Goal: Task Accomplishment & Management: Complete application form

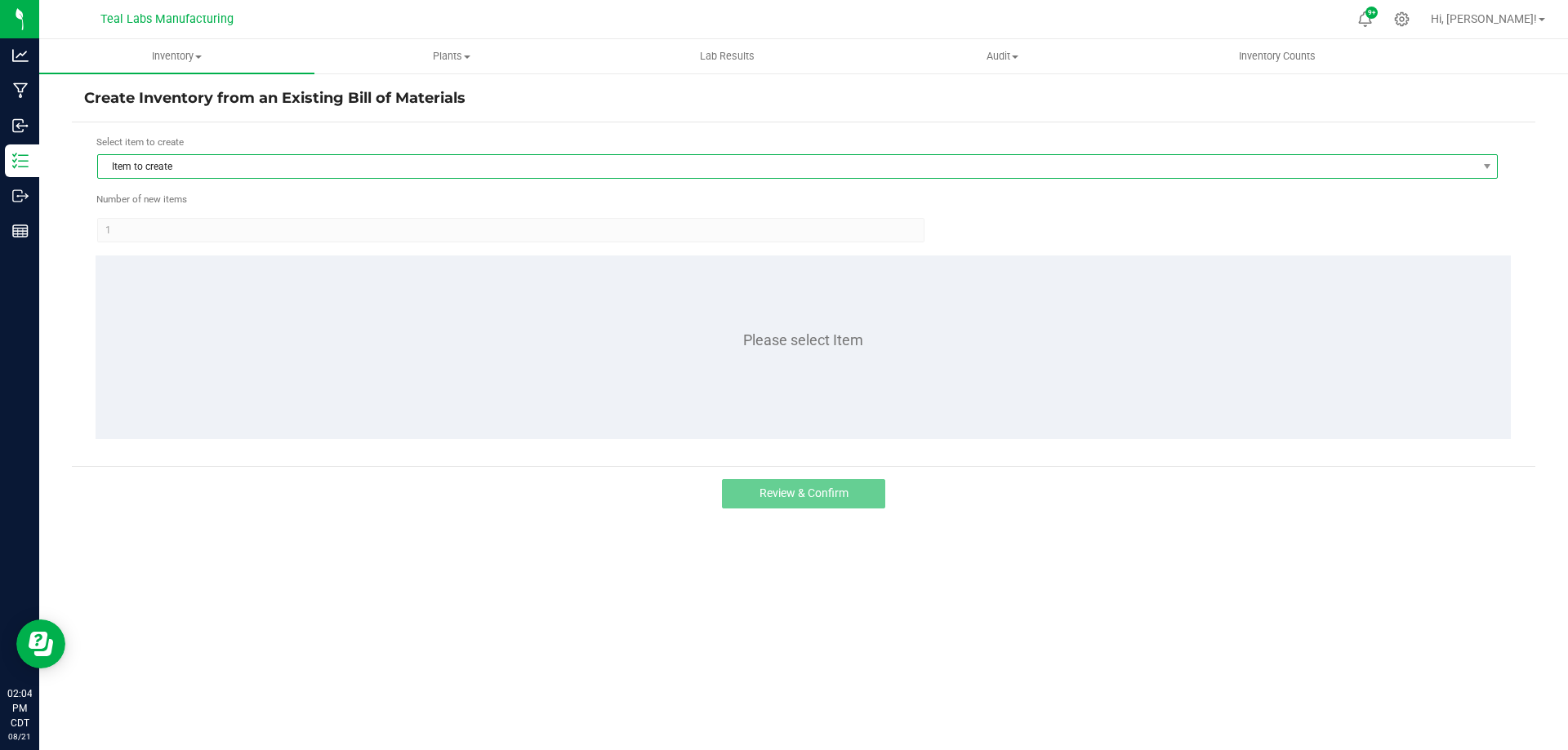
click at [302, 177] on span "Item to create" at bounding box center [787, 167] width 1379 height 23
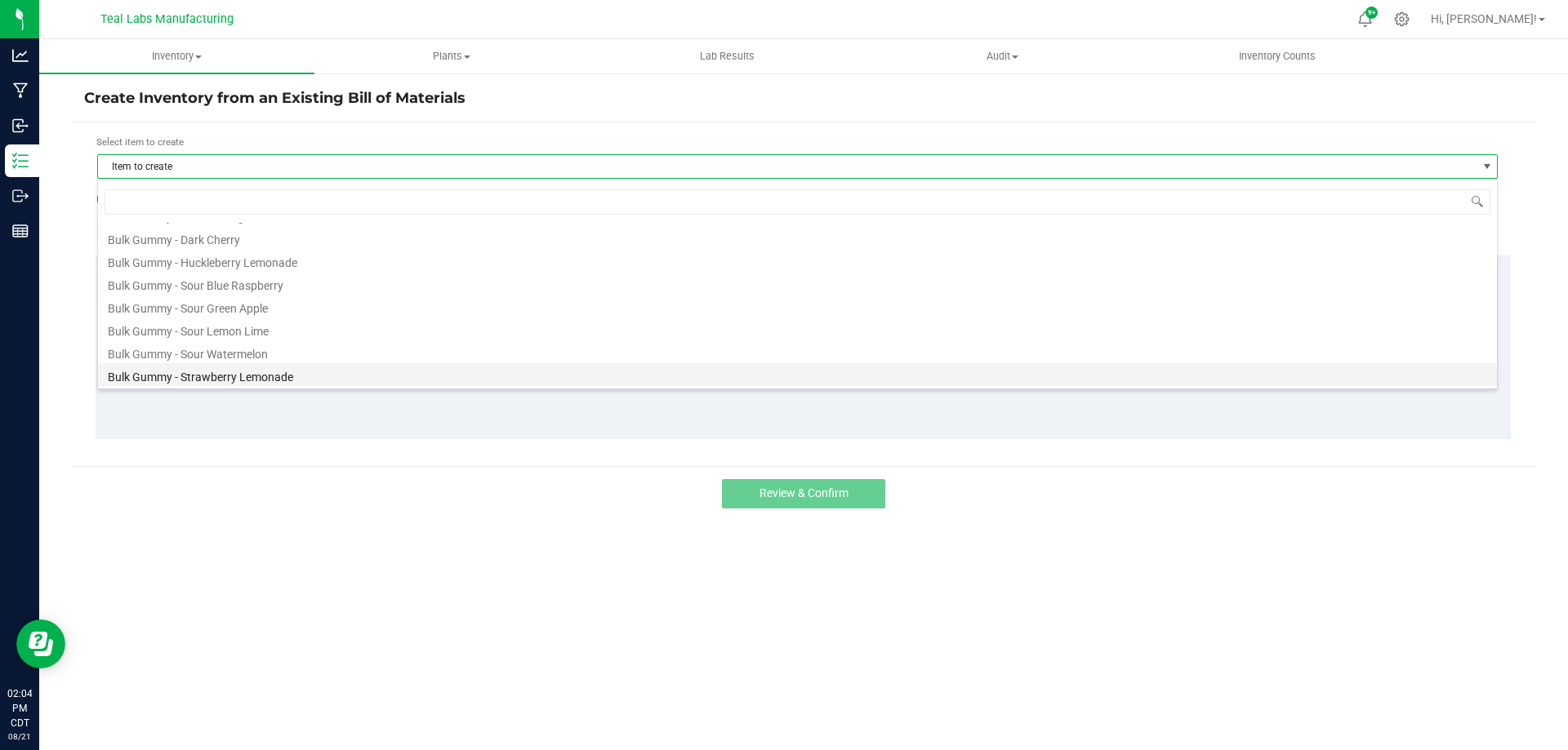
scroll to position [82, 0]
click at [294, 353] on li "Bulk Gummy - Strawberry Watermelon" at bounding box center [797, 359] width 1399 height 23
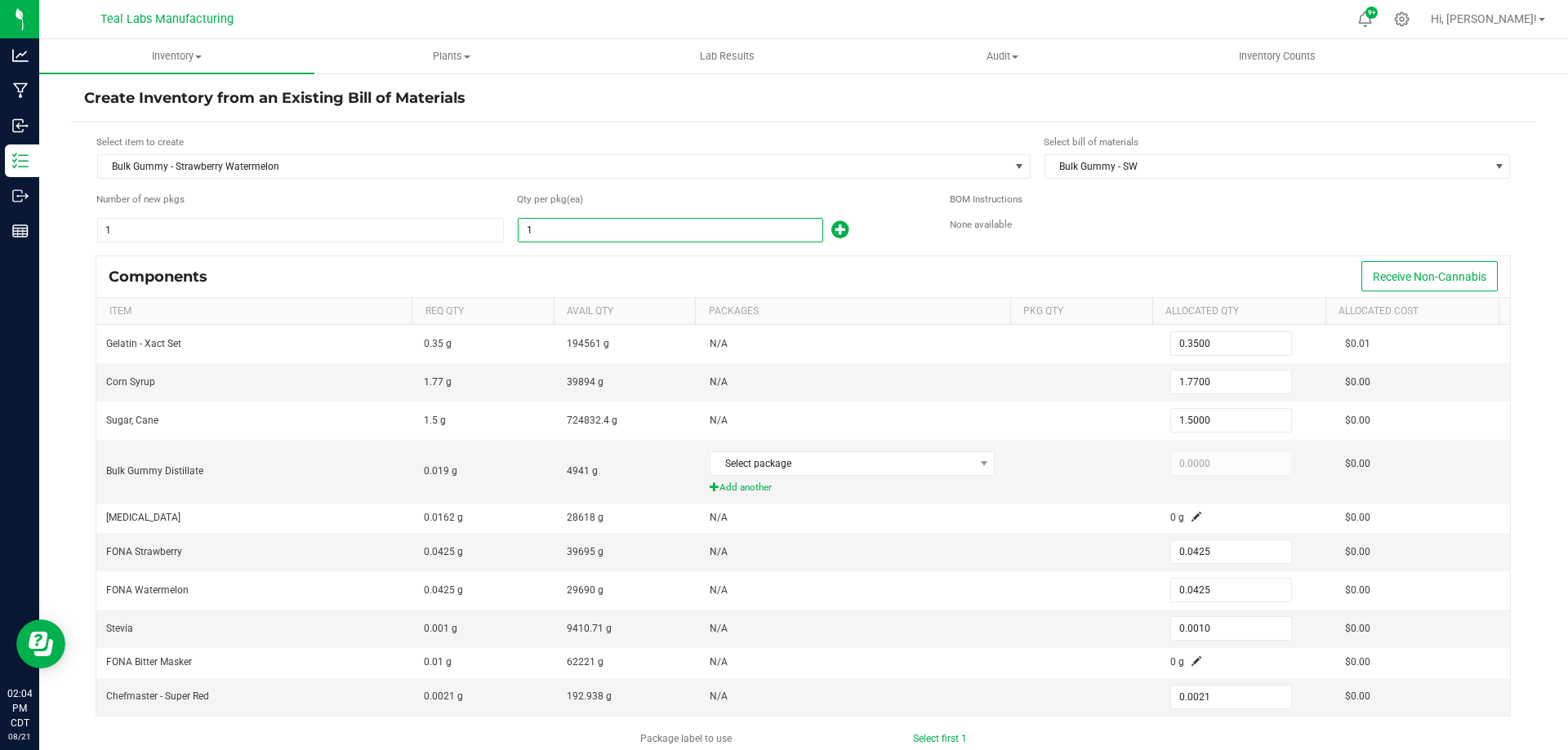
type input "4"
type input "1.4000"
type input "7.0800"
type input "6.0000"
type input "0.1700"
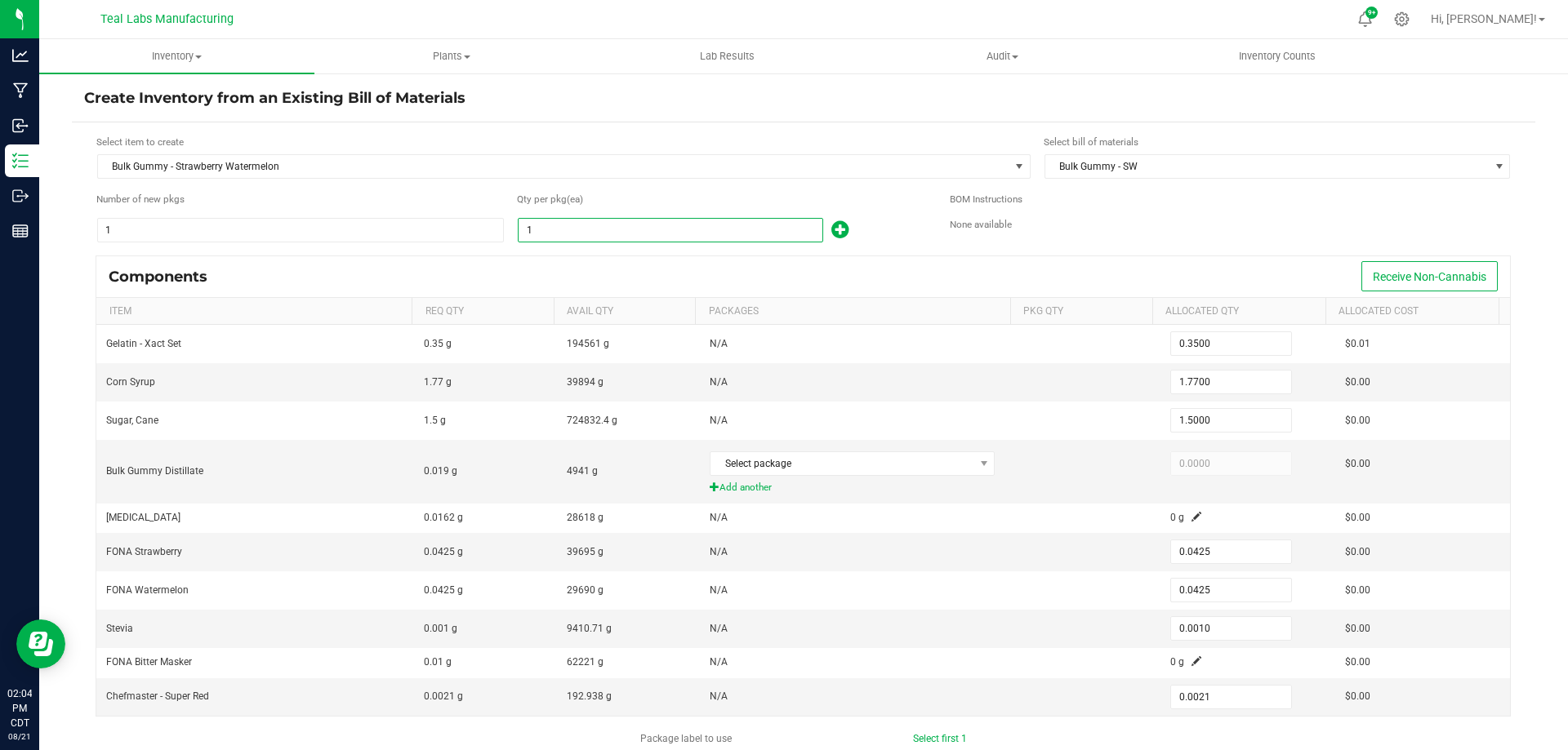
type input "0.1700"
type input "0.0040"
type input "0.0084"
type input "48"
type input "16.8000"
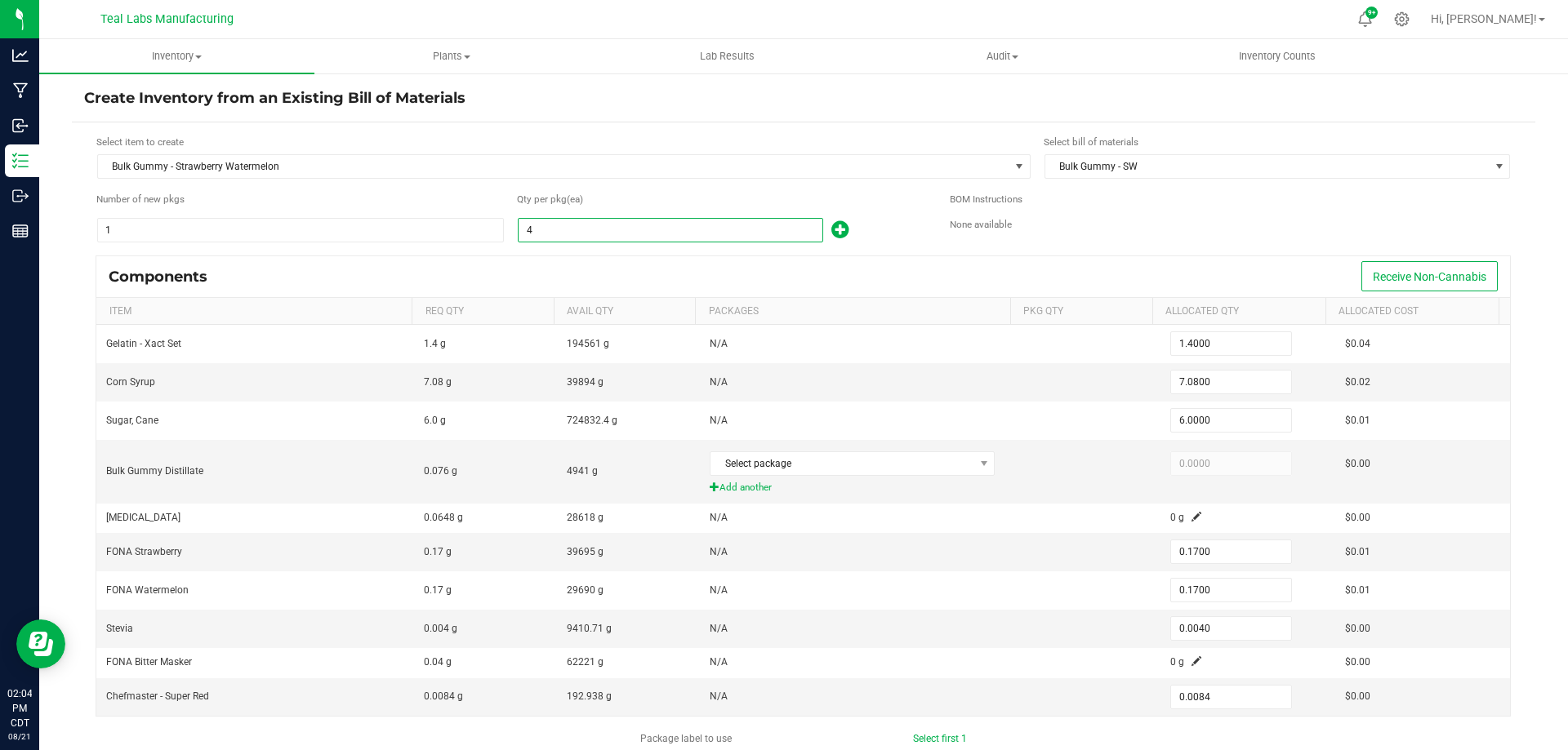
type input "84.9600"
type input "72.0000"
type input "2.0400"
type input "0.0480"
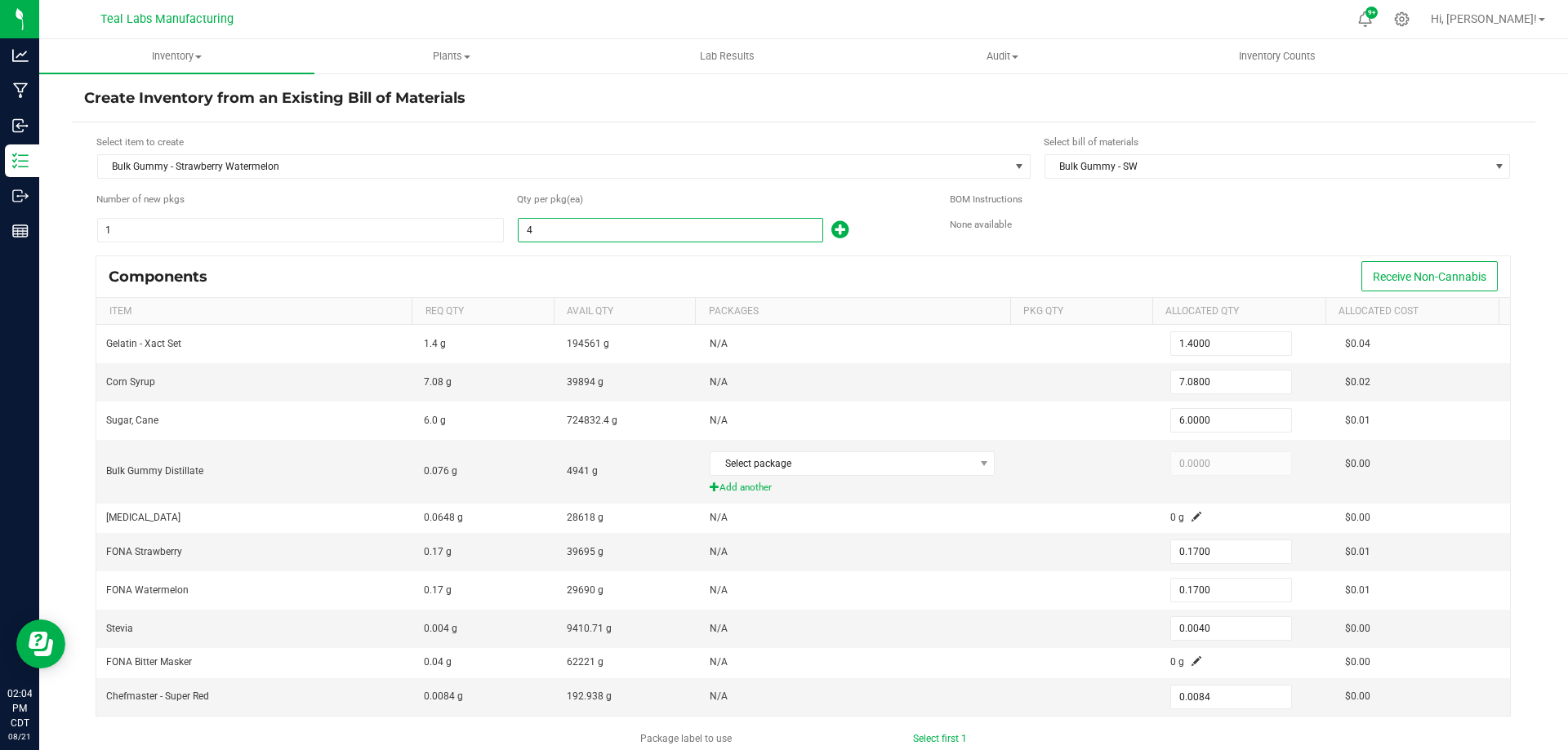
type input "0.1008"
type input "480"
type input "168.0000"
type input "849.6000"
type input "720.0000"
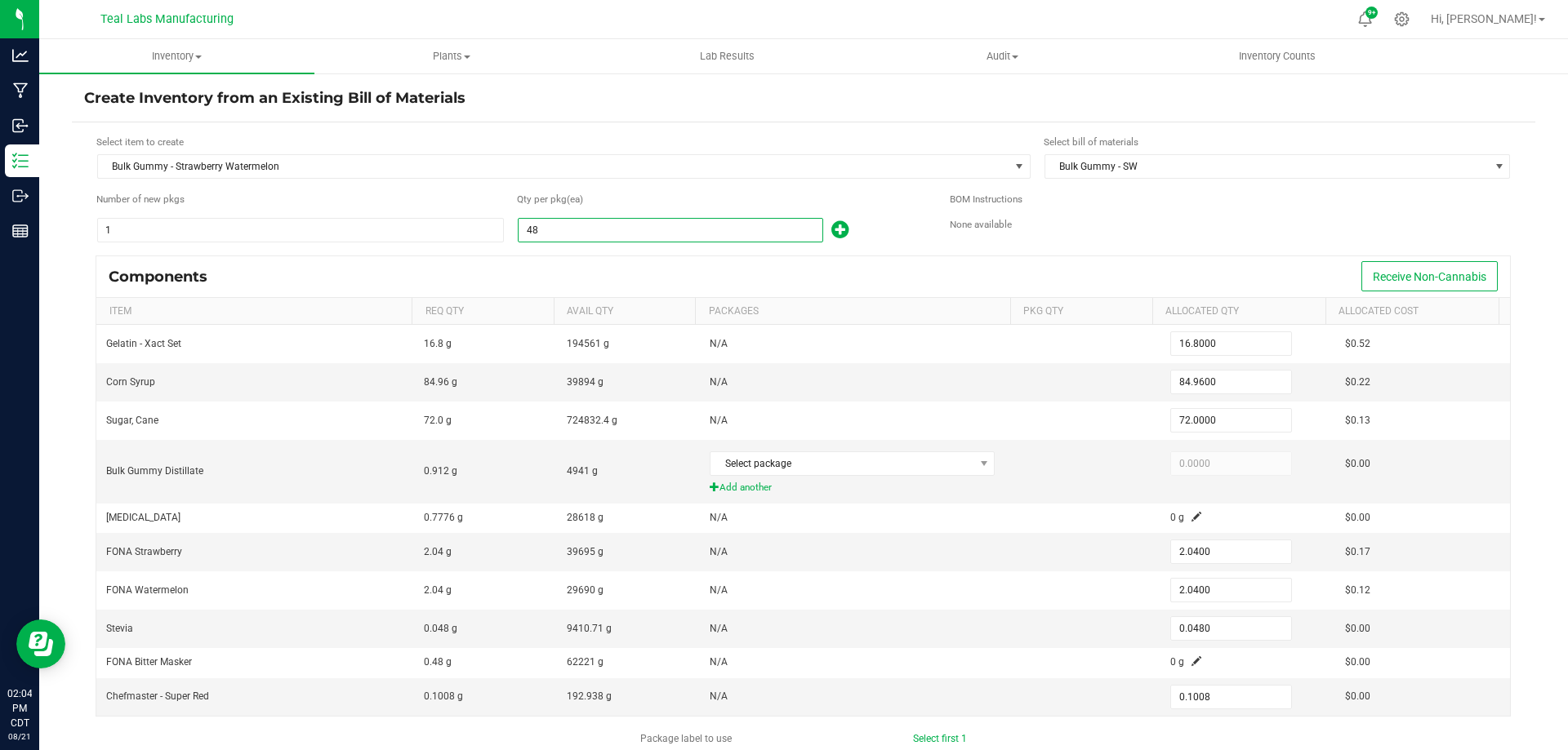
type input "20.4000"
type input "0.4800"
type input "1.0080"
type input "4800"
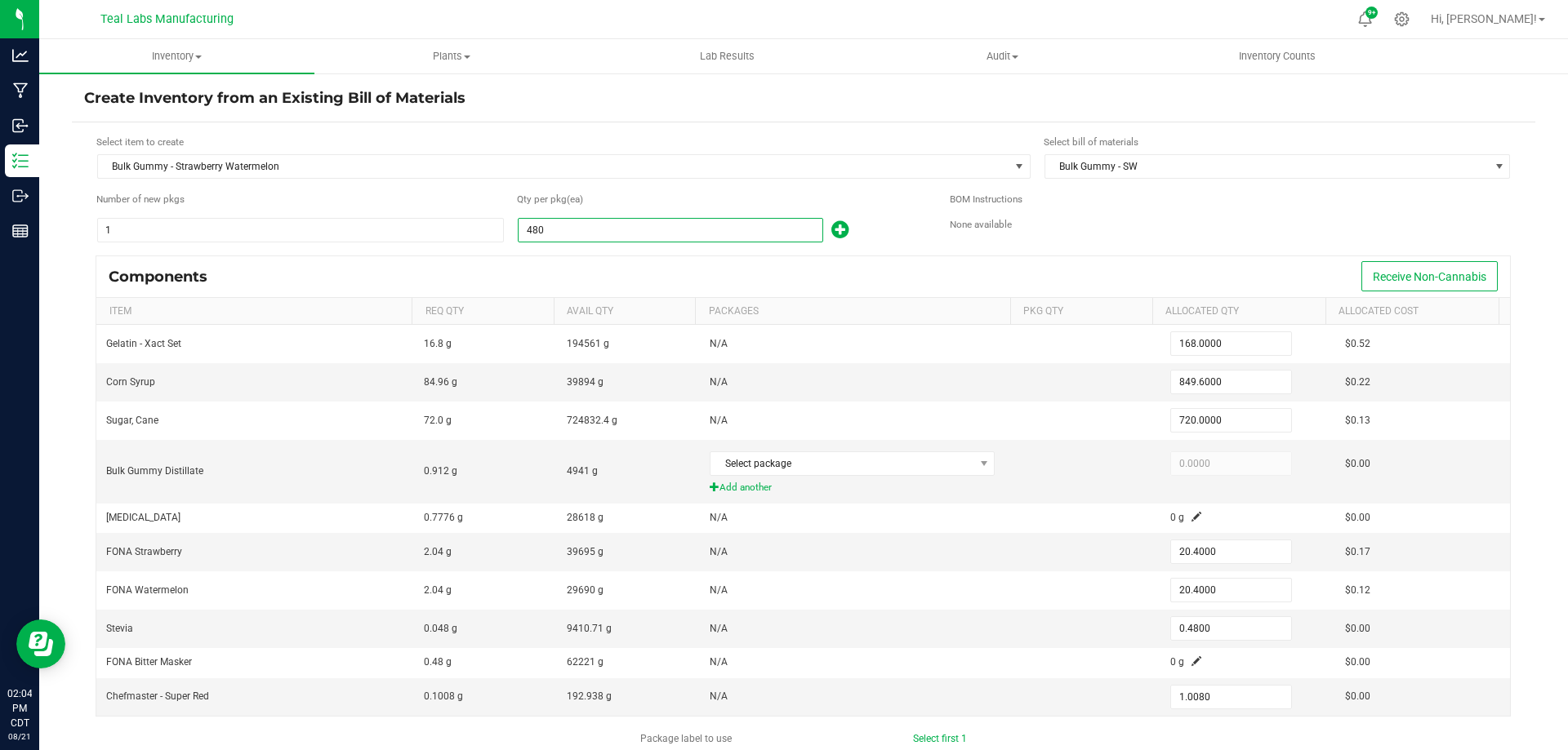
type input "1,680.0000"
type input "8,496.0000"
type input "7,200.0000"
type input "204.0000"
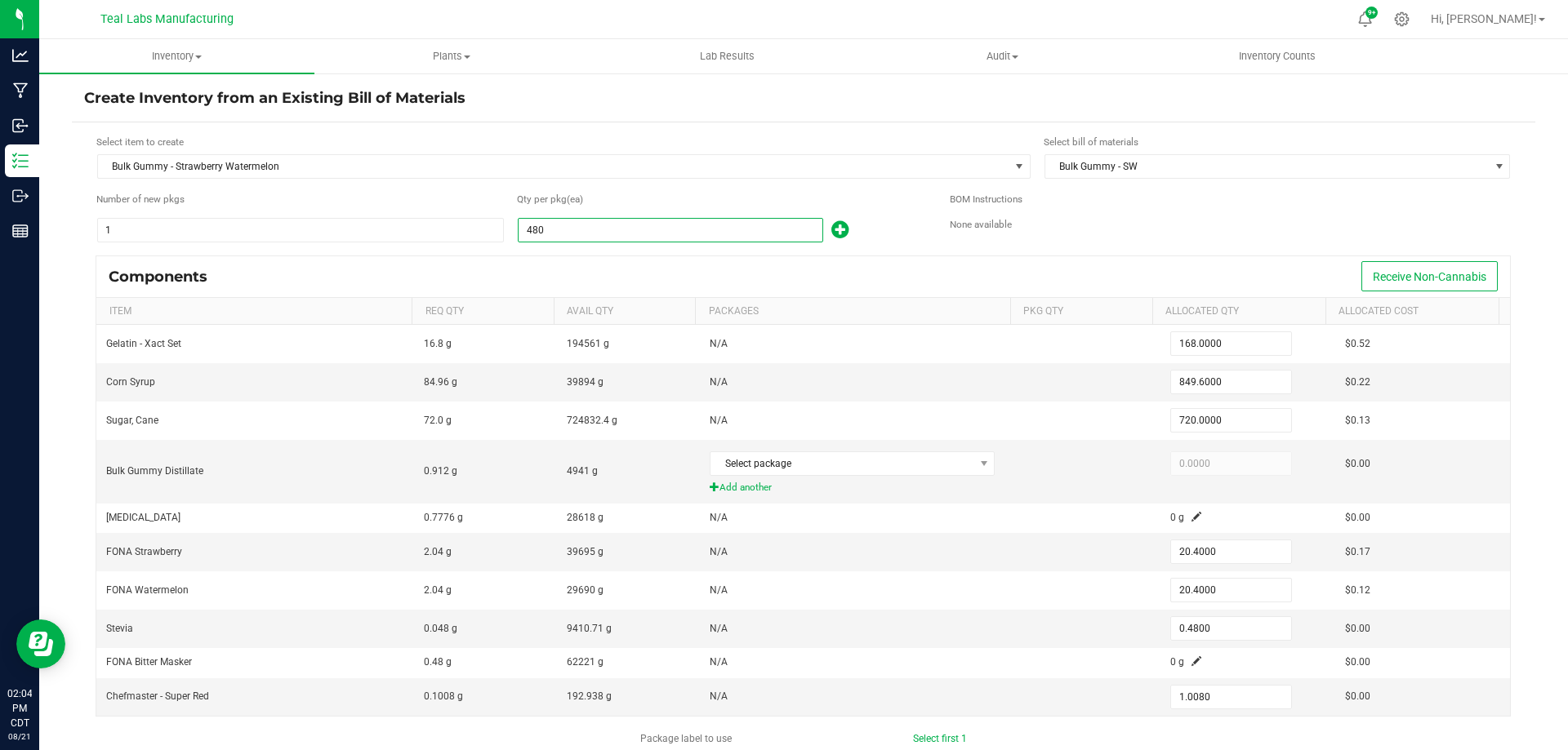
type input "4.8000"
type input "10.0800"
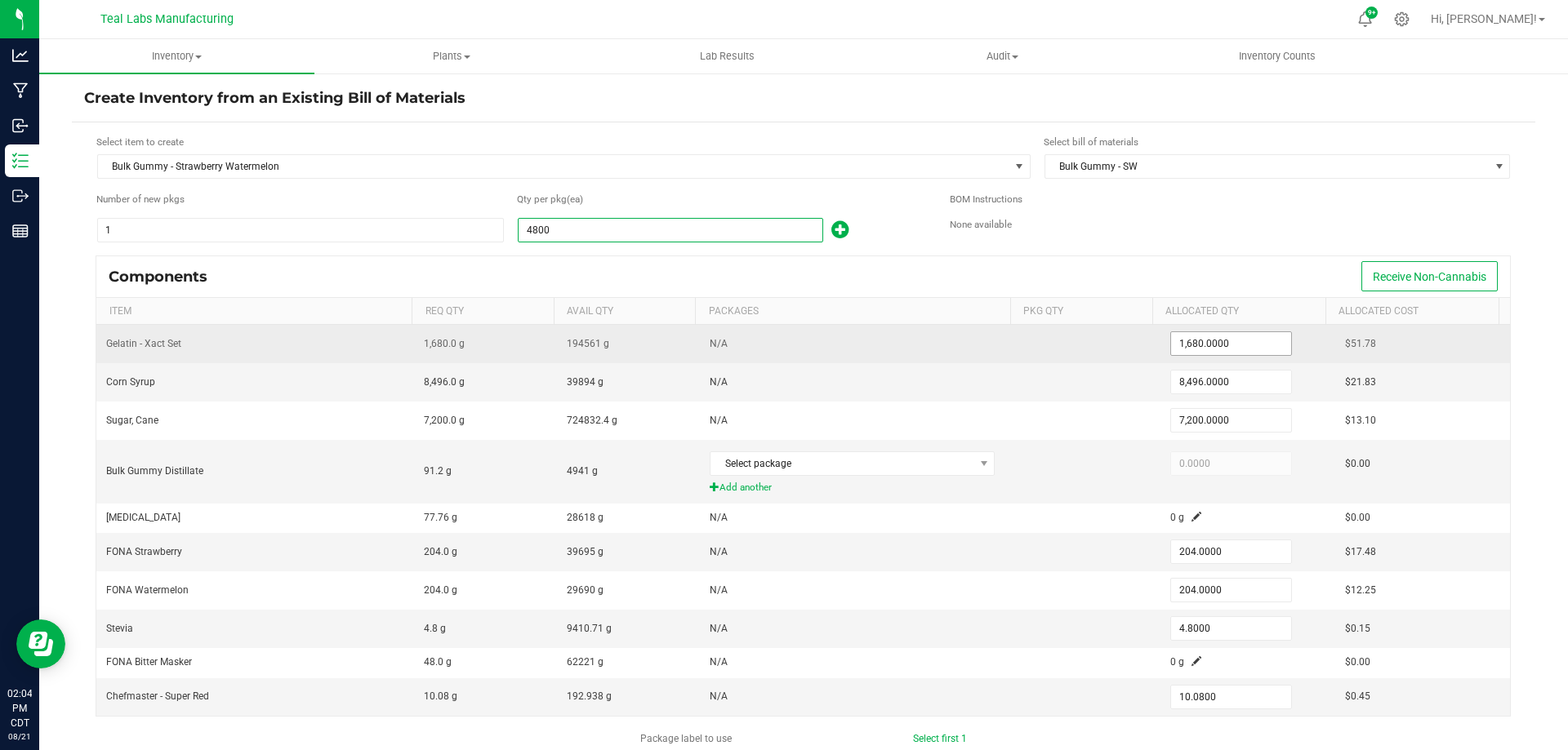
type input "4,800"
click at [1238, 347] on input "1680" at bounding box center [1231, 344] width 120 height 23
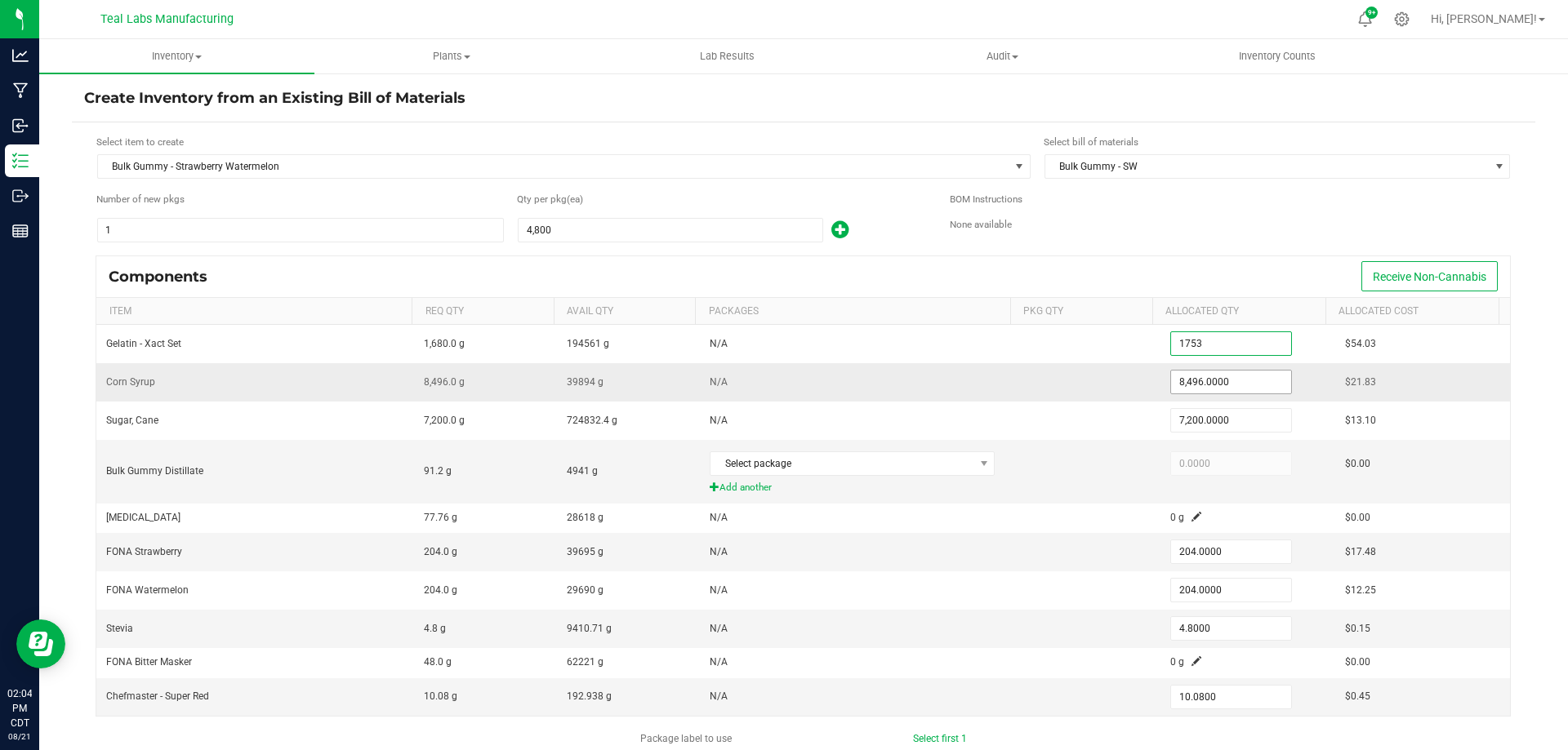
type input "1,753.0000"
click at [1209, 379] on input "8496" at bounding box center [1231, 382] width 120 height 23
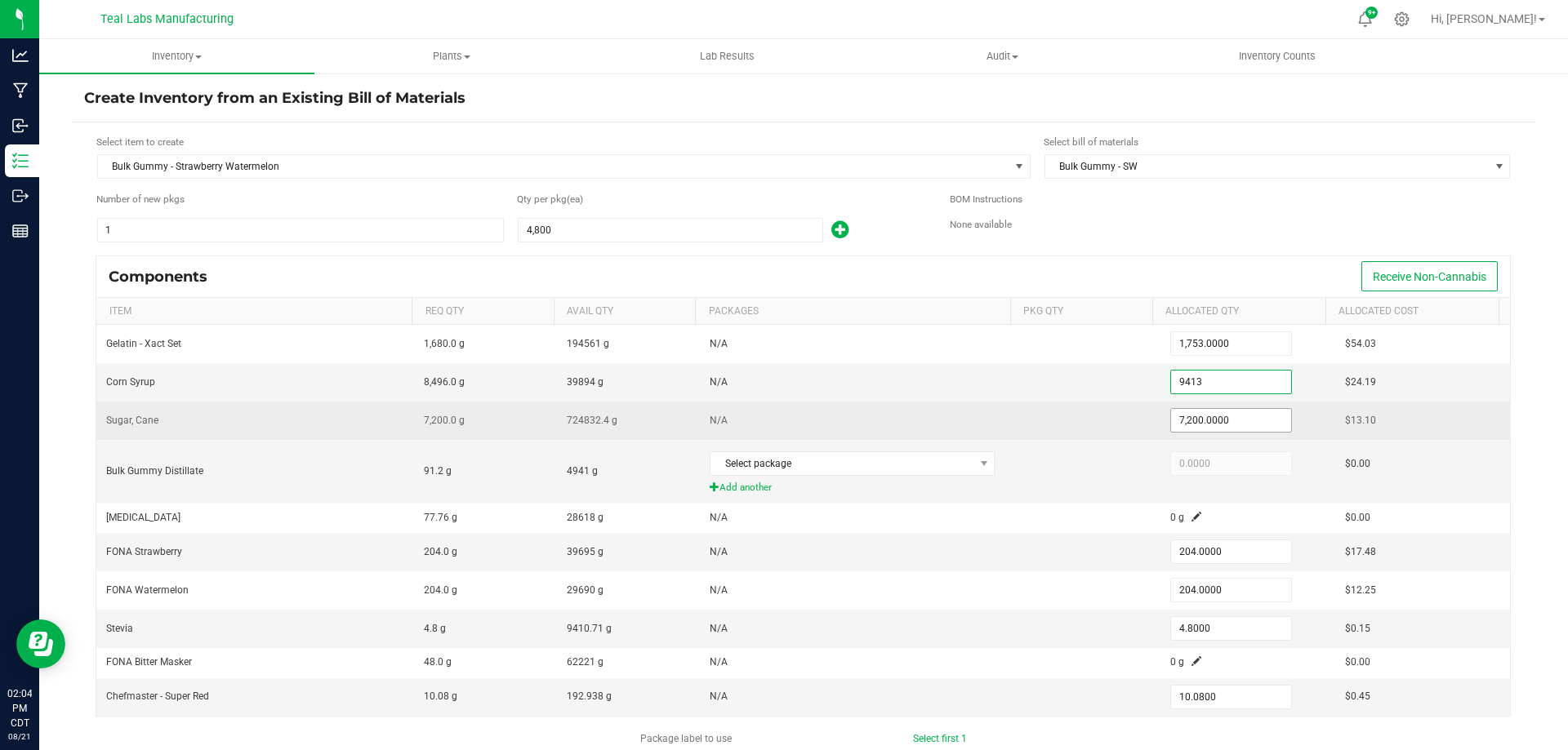
type input "9,413.0000"
click at [1232, 429] on input "7200" at bounding box center [1231, 420] width 120 height 23
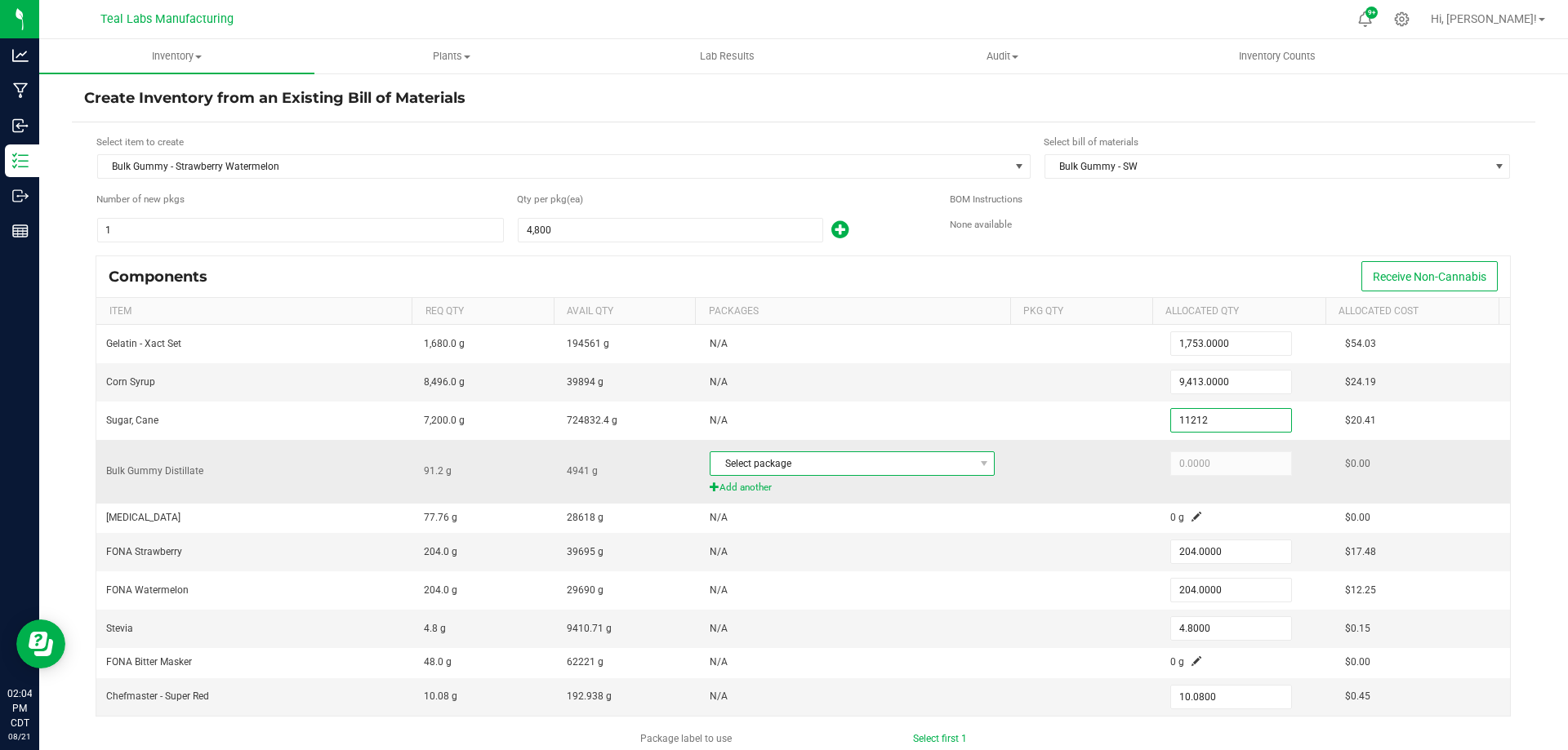
type input "11,212.0000"
click at [833, 471] on span "Select package" at bounding box center [842, 464] width 263 height 23
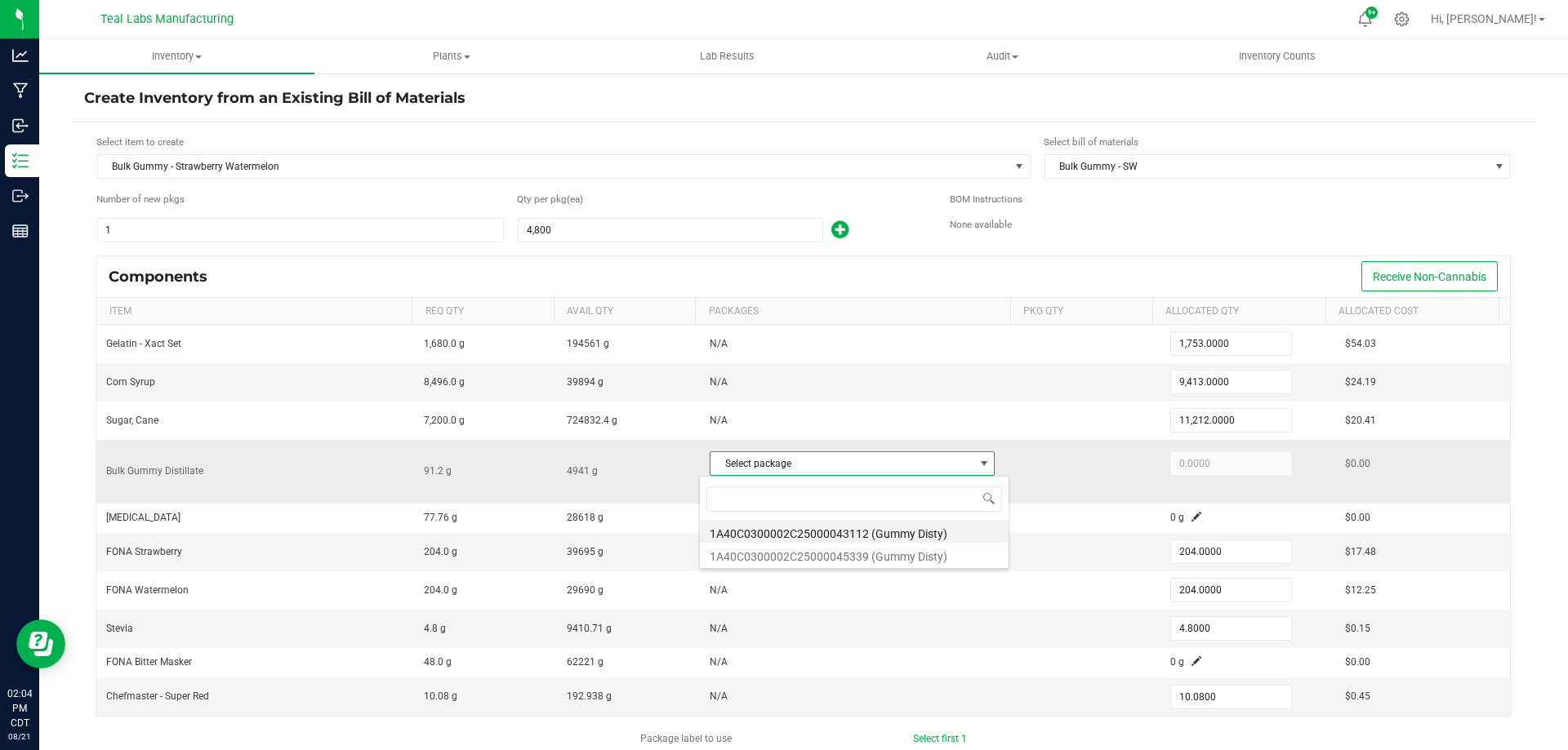
scroll to position [25, 279]
click at [844, 531] on li "1A40C0300002C25000043112 (Gummy Disty)" at bounding box center [854, 531] width 308 height 23
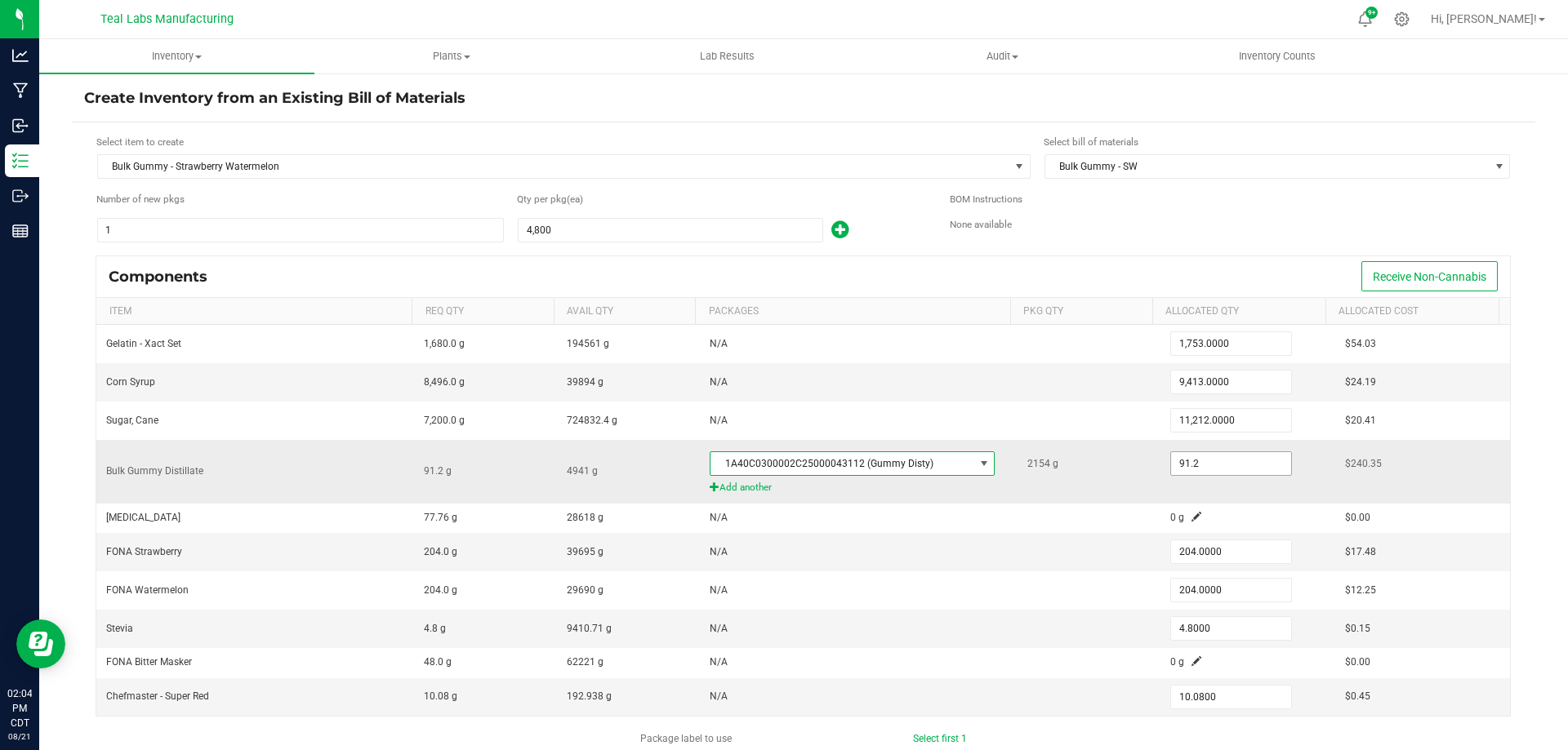
click at [1196, 475] on input "91.2" at bounding box center [1231, 464] width 120 height 23
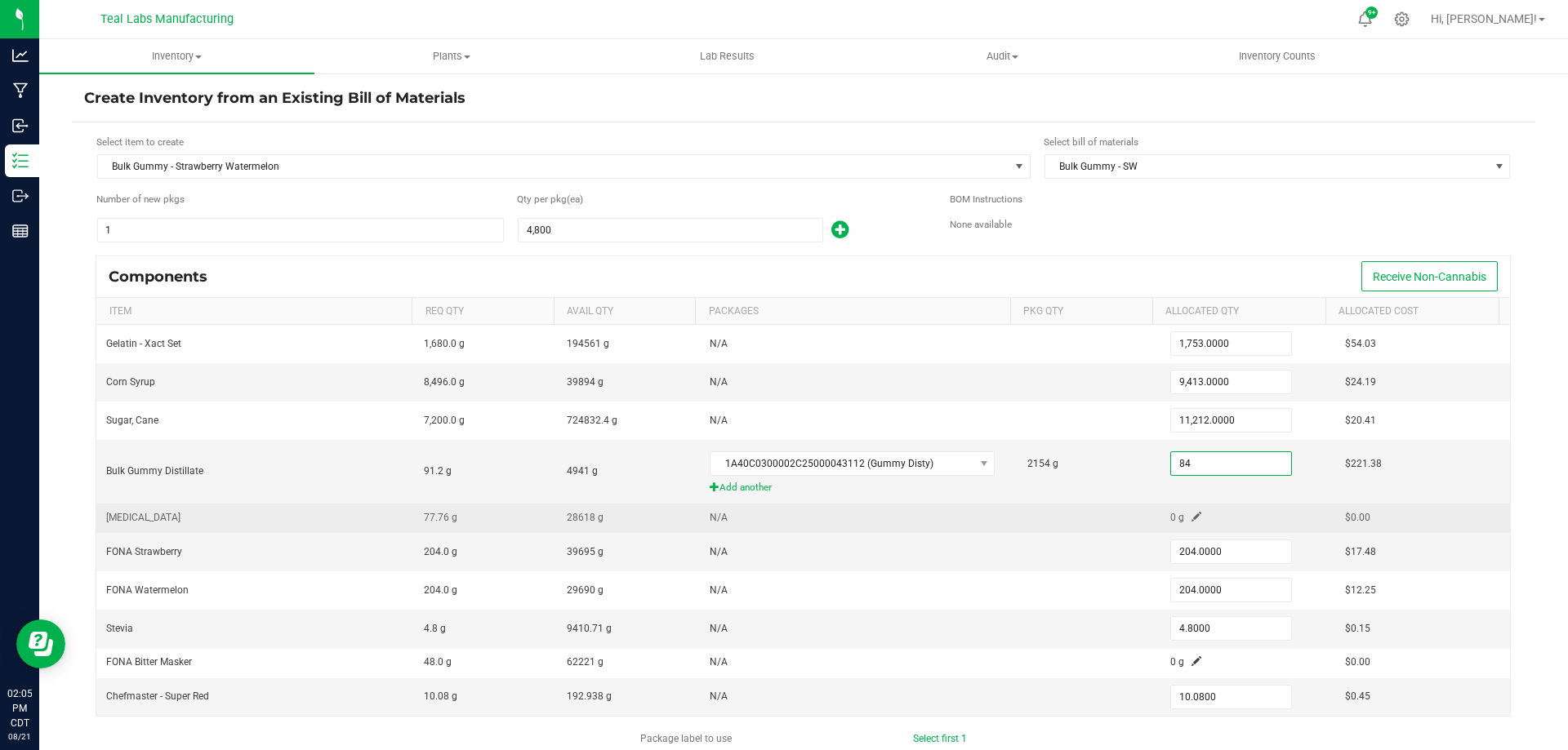
type input "84.0000"
click at [1192, 512] on span at bounding box center [1196, 516] width 10 height 10
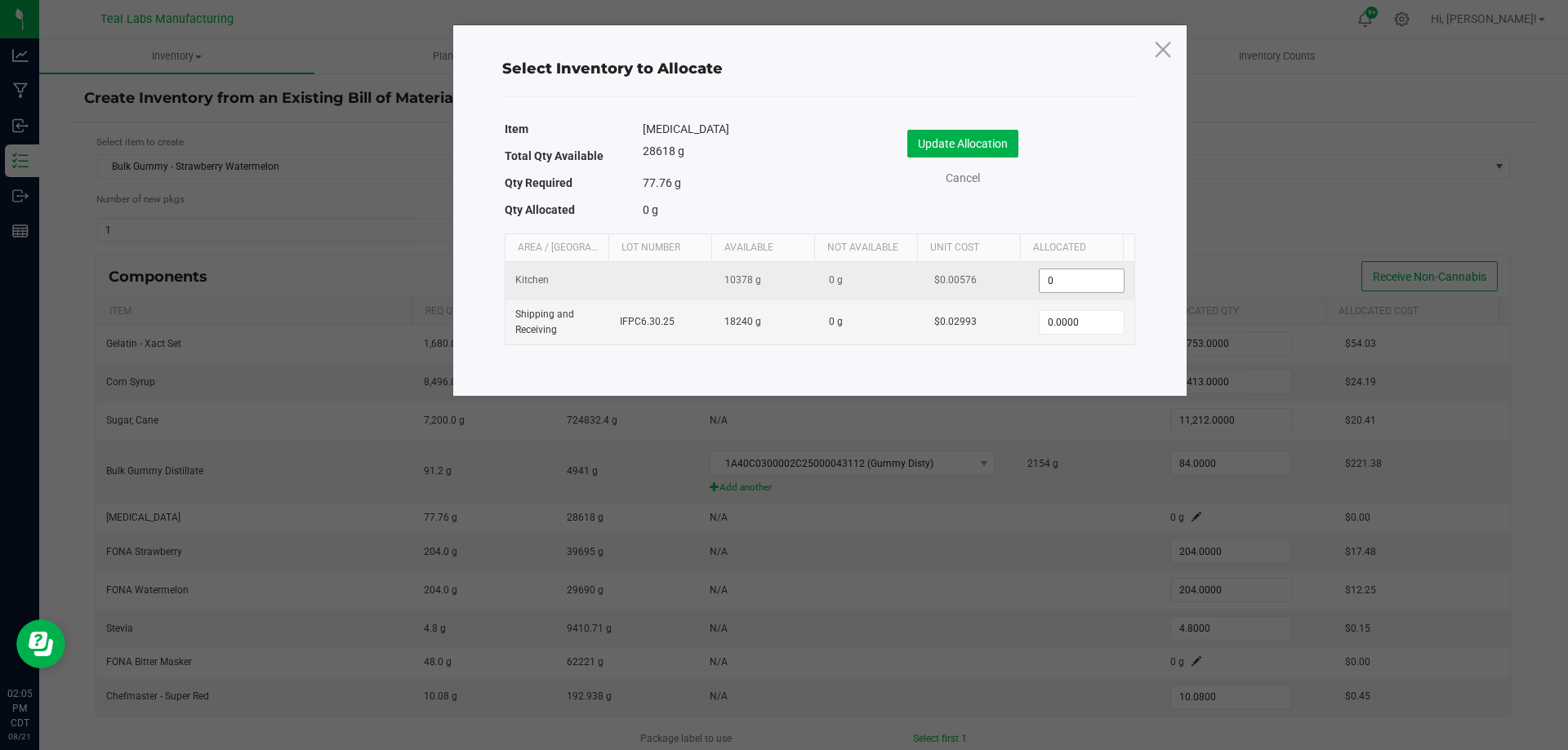
click at [1090, 277] on input "0" at bounding box center [1082, 281] width 84 height 23
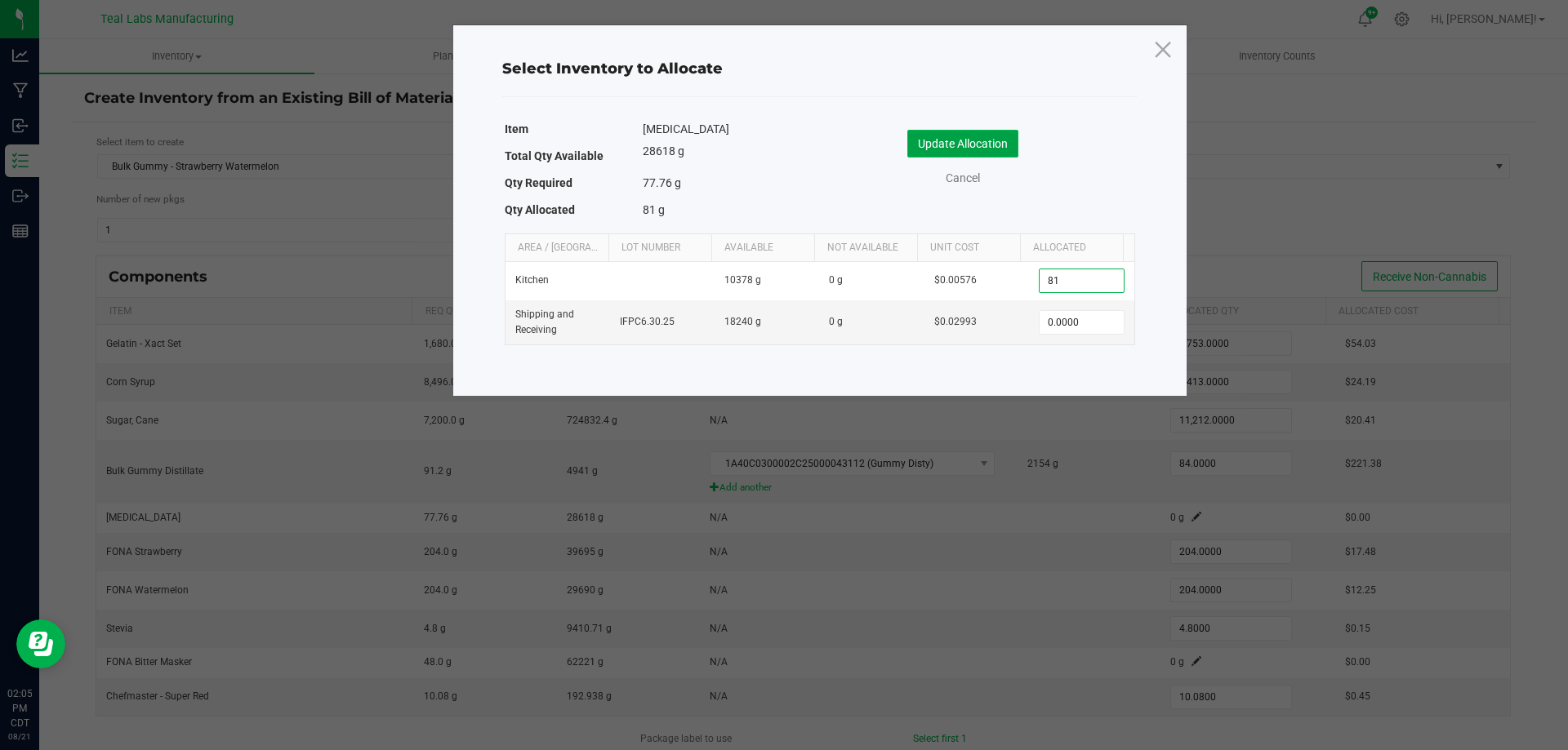
type input "81.0000"
click at [941, 146] on button "Update Allocation" at bounding box center [963, 143] width 111 height 28
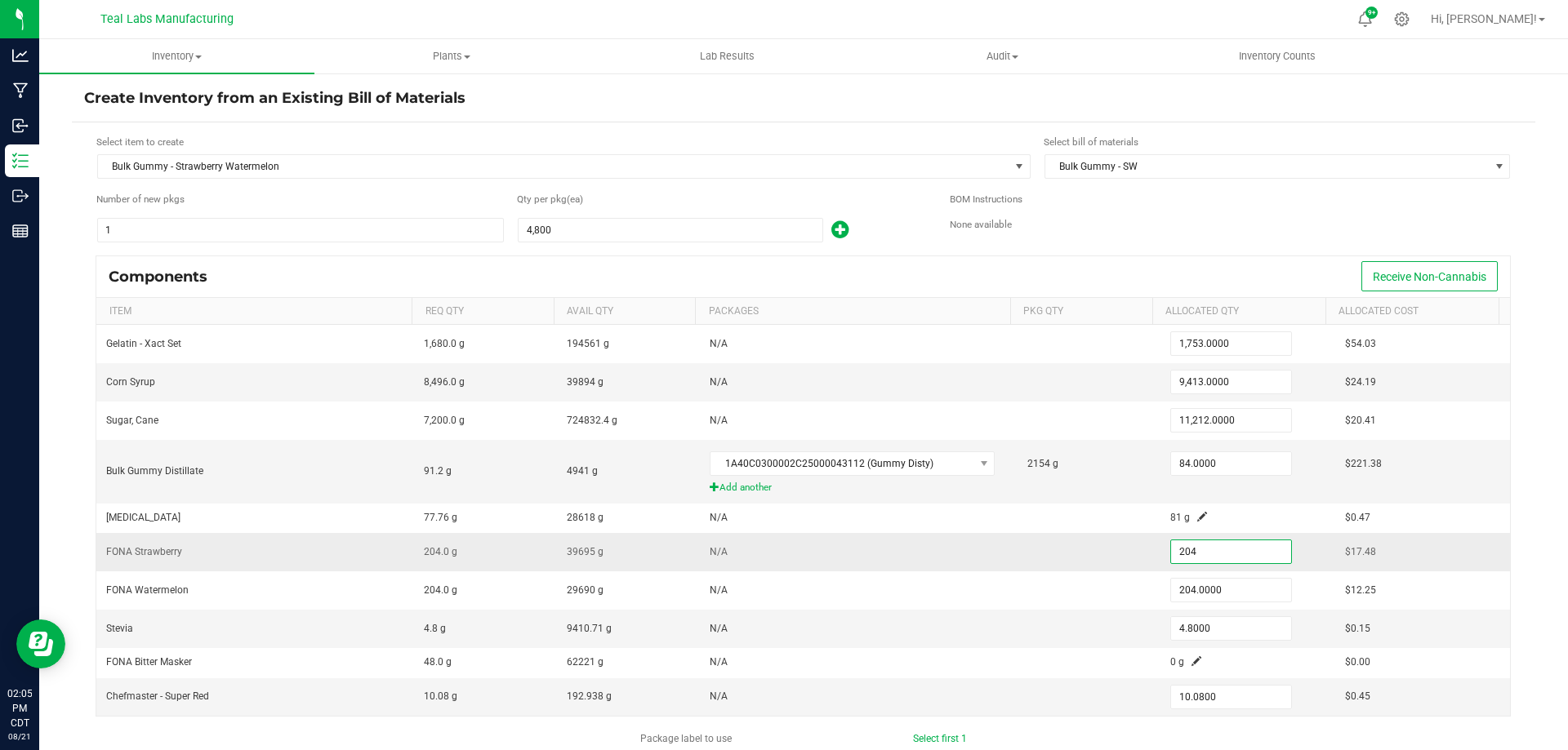
click at [1220, 553] on input "204" at bounding box center [1231, 552] width 120 height 23
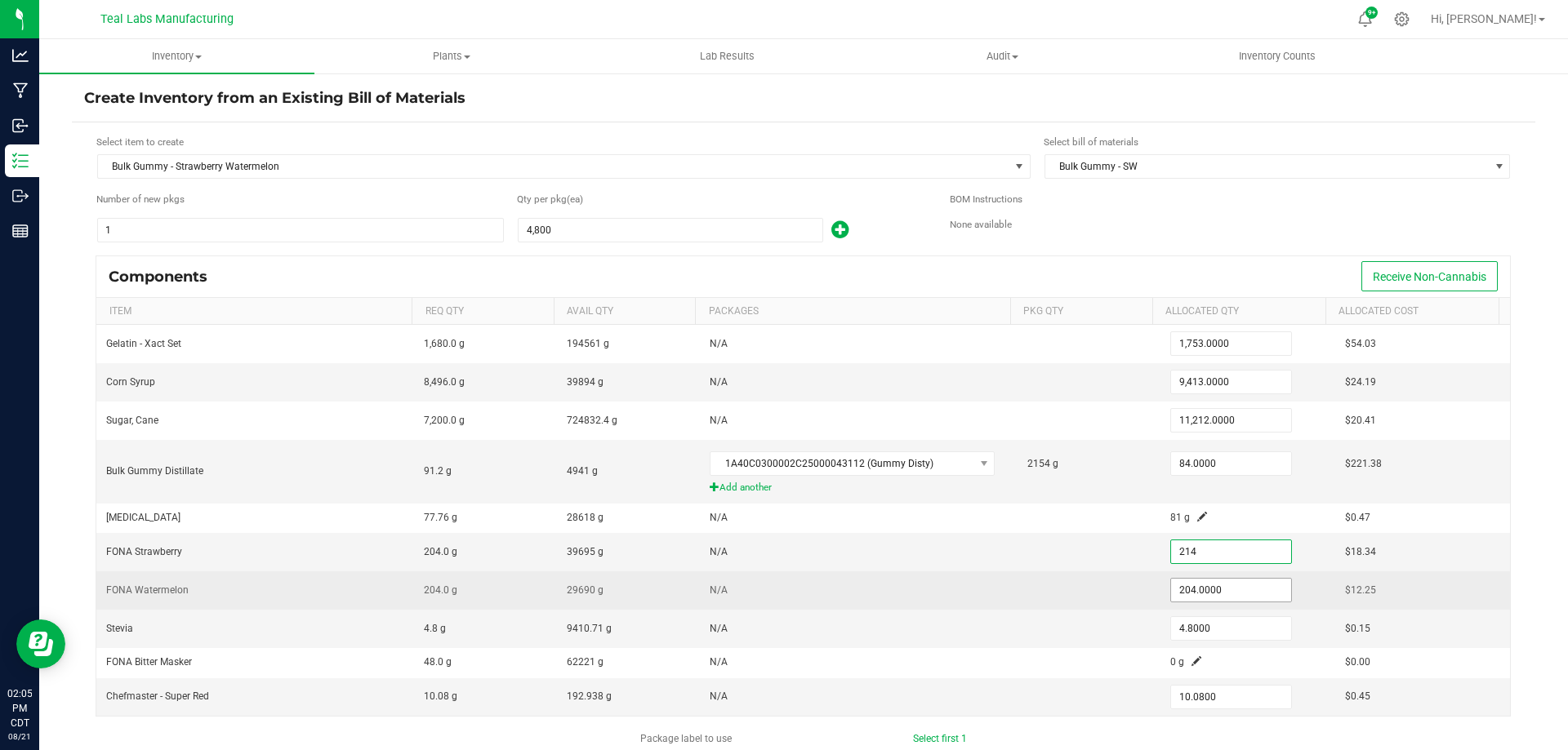
type input "214.0000"
drag, startPoint x: 1268, startPoint y: 598, endPoint x: 1343, endPoint y: 608, distance: 75.7
click at [1268, 597] on input "204" at bounding box center [1231, 591] width 120 height 23
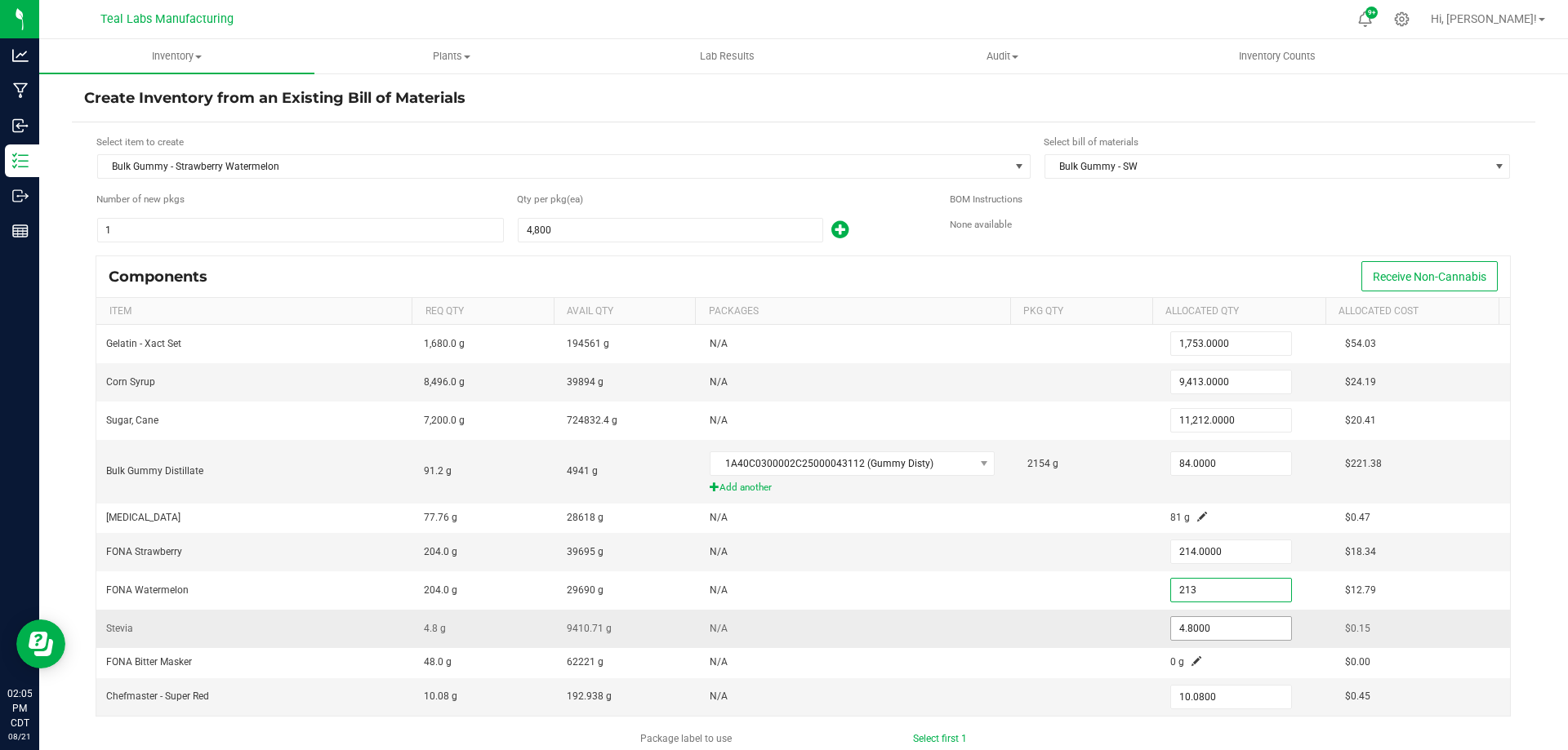
type input "213.0000"
drag, startPoint x: 1240, startPoint y: 626, endPoint x: 1252, endPoint y: 626, distance: 12.0
click at [1239, 626] on input "4.8" at bounding box center [1231, 629] width 120 height 23
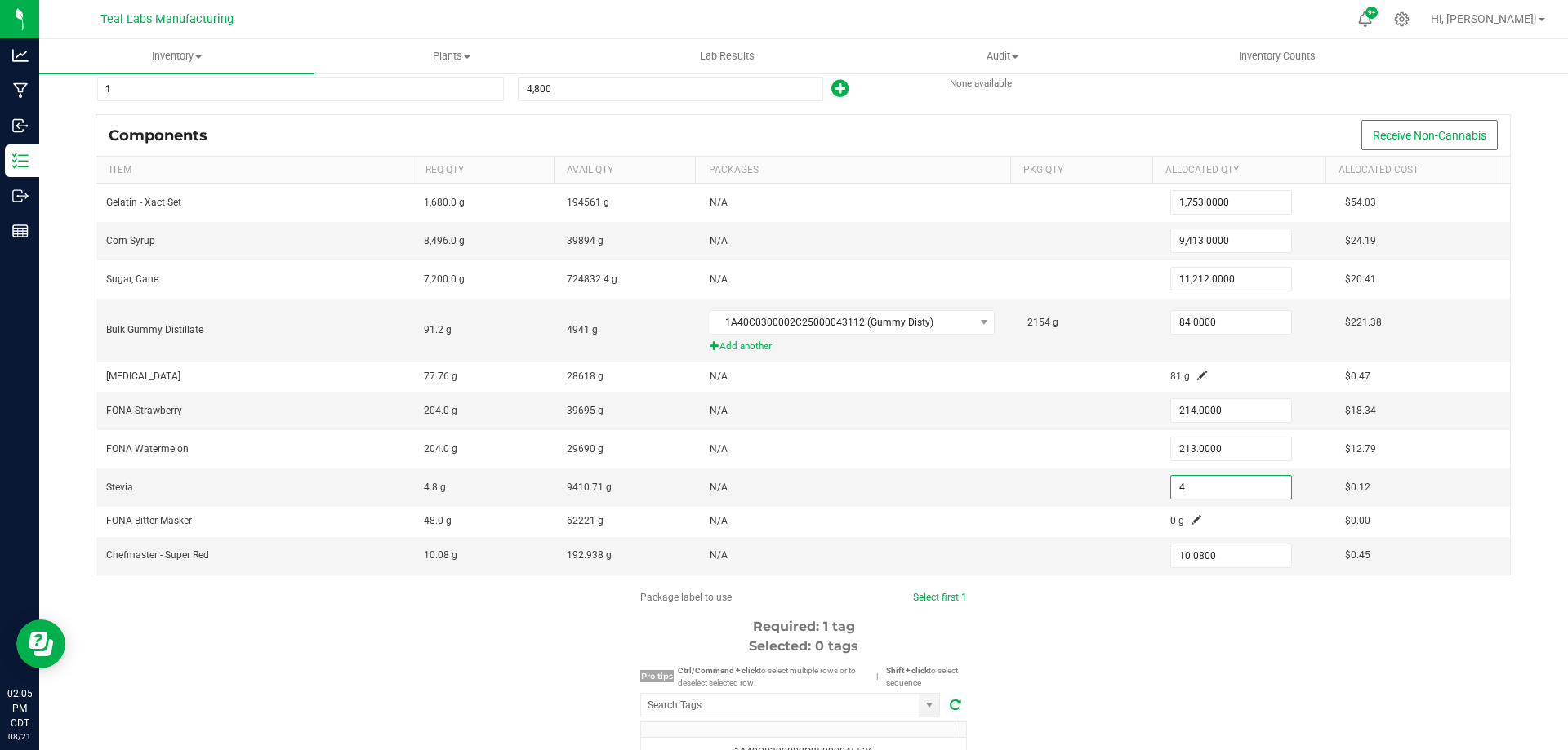
scroll to position [164, 0]
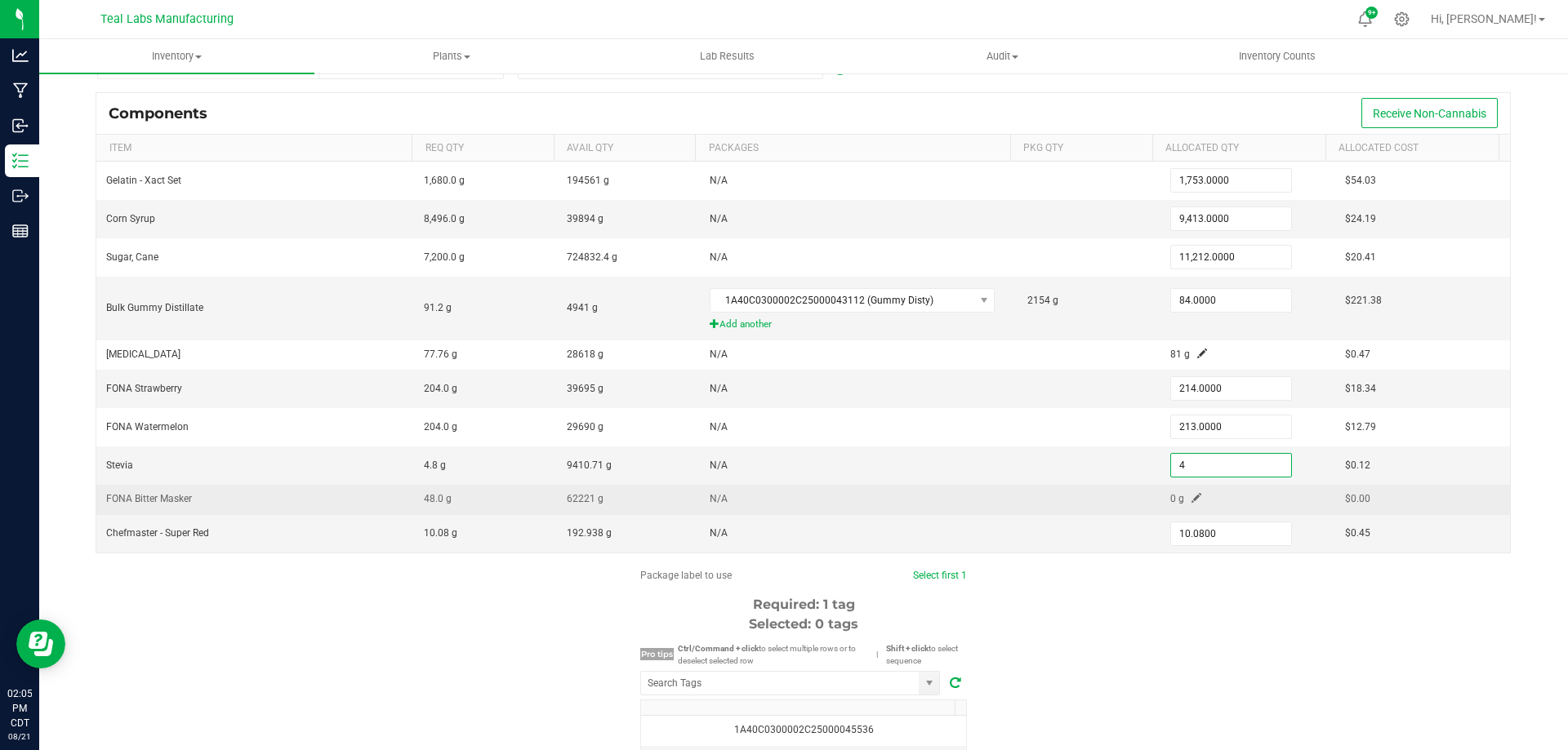
type input "4.0000"
click at [1192, 499] on span at bounding box center [1196, 498] width 10 height 10
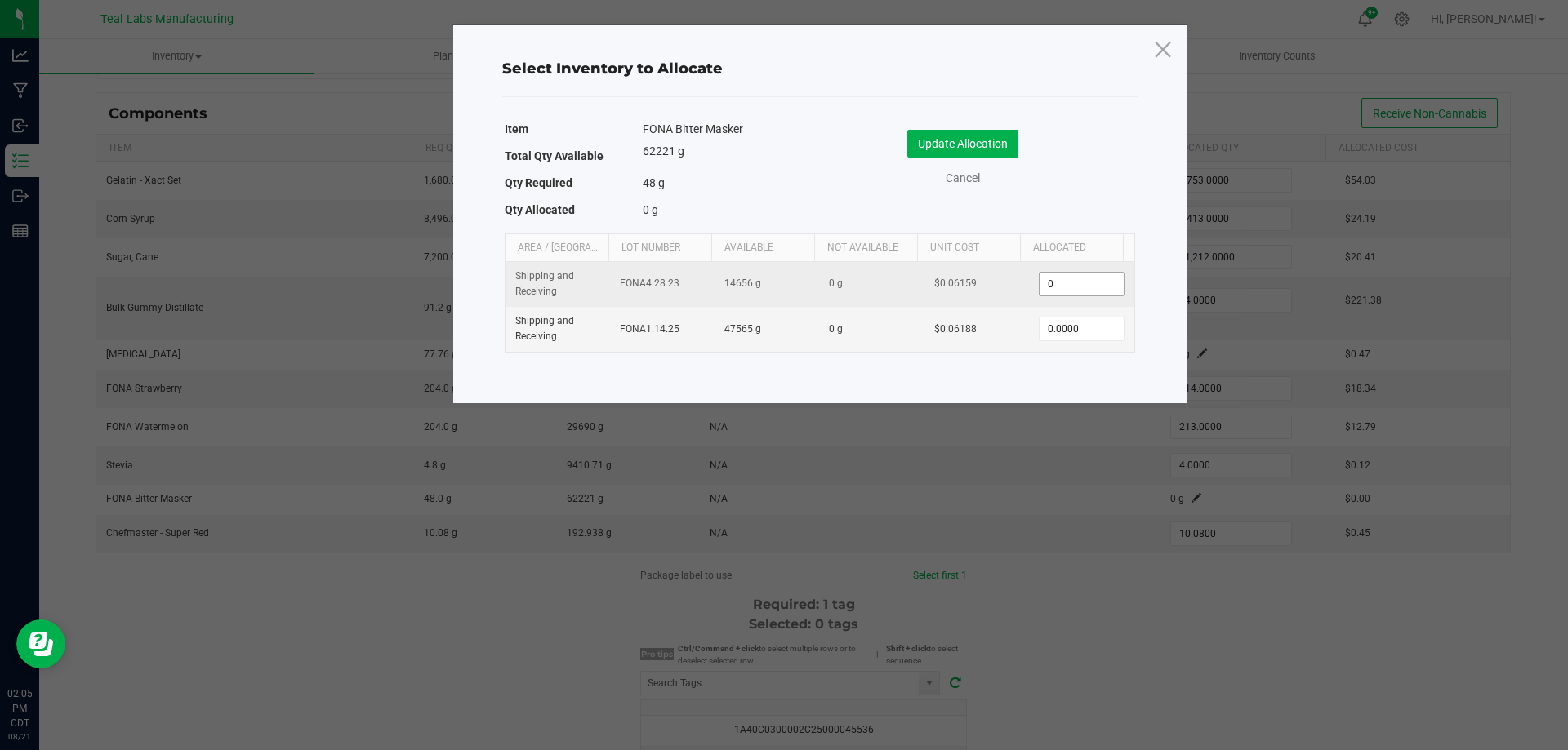
click at [1079, 277] on input "0" at bounding box center [1082, 284] width 84 height 23
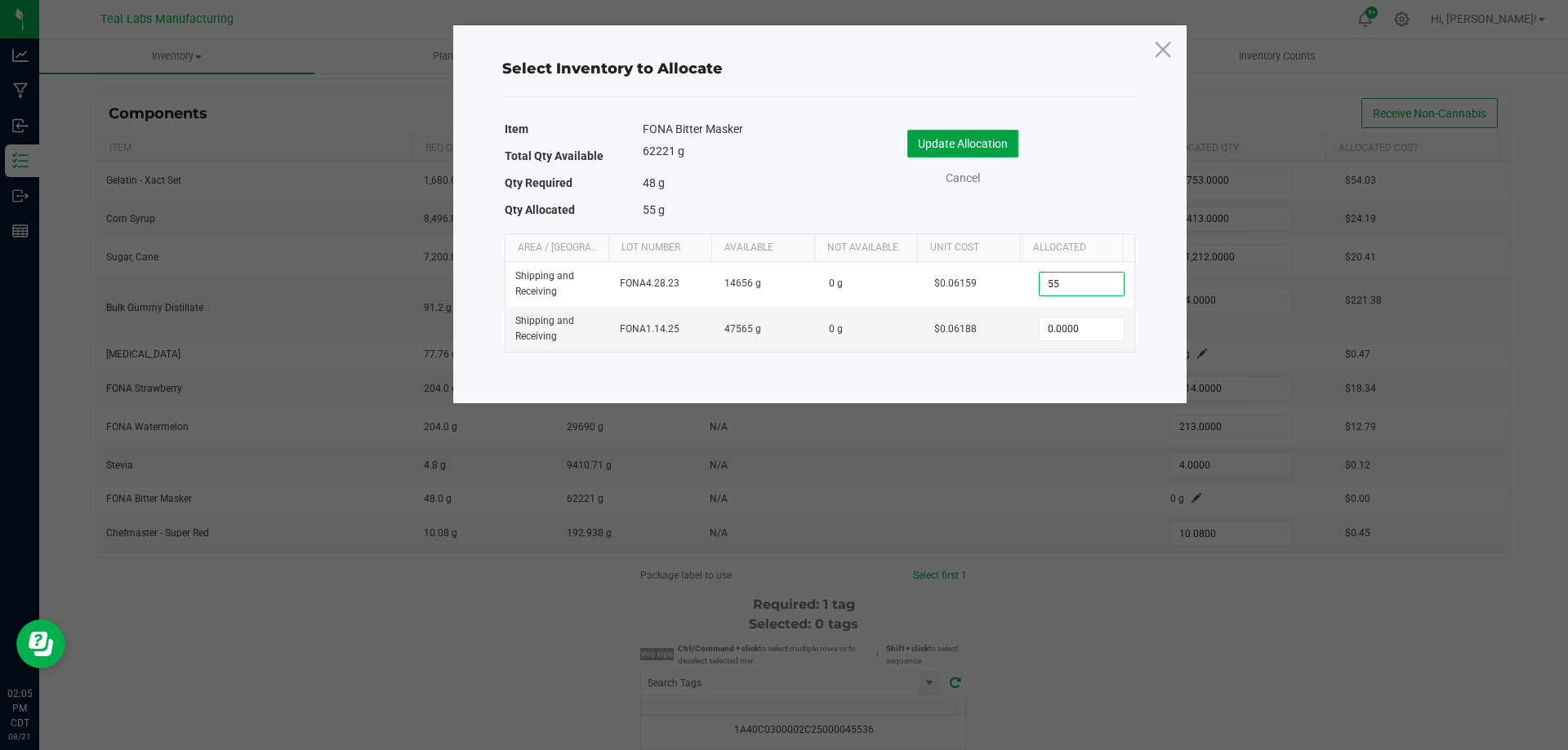
type input "55.0000"
click at [997, 136] on button "Update Allocation" at bounding box center [963, 143] width 111 height 28
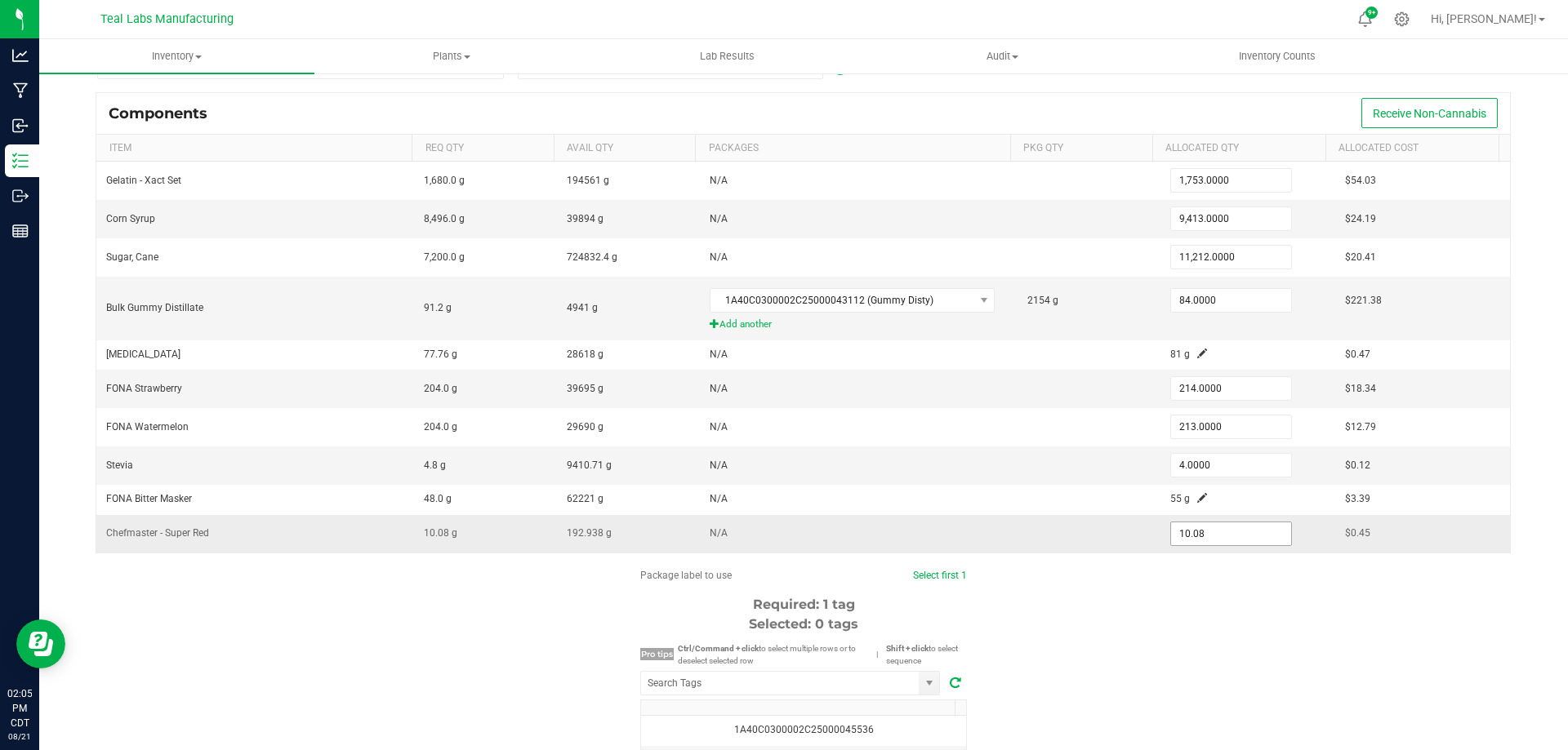
click at [1240, 542] on input "10.08" at bounding box center [1231, 534] width 120 height 23
type input "11.1900"
click at [490, 621] on div "Package label to use Select first 1 Required: 1 tag Selected: 0 tags Pro tips C…" at bounding box center [804, 724] width 1464 height 311
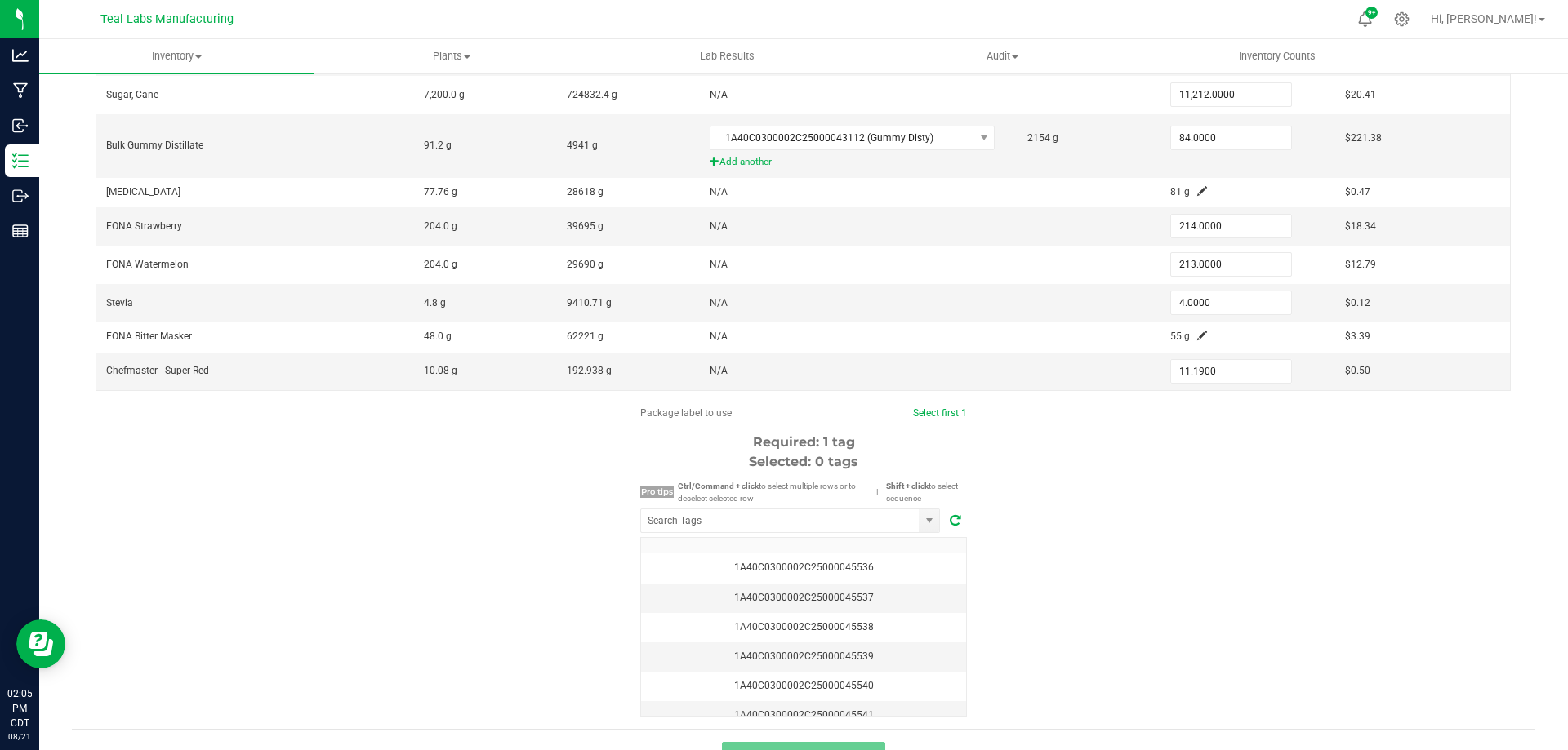
scroll to position [327, 0]
click at [878, 569] on div "1A40C0300002C25000045536" at bounding box center [804, 566] width 306 height 15
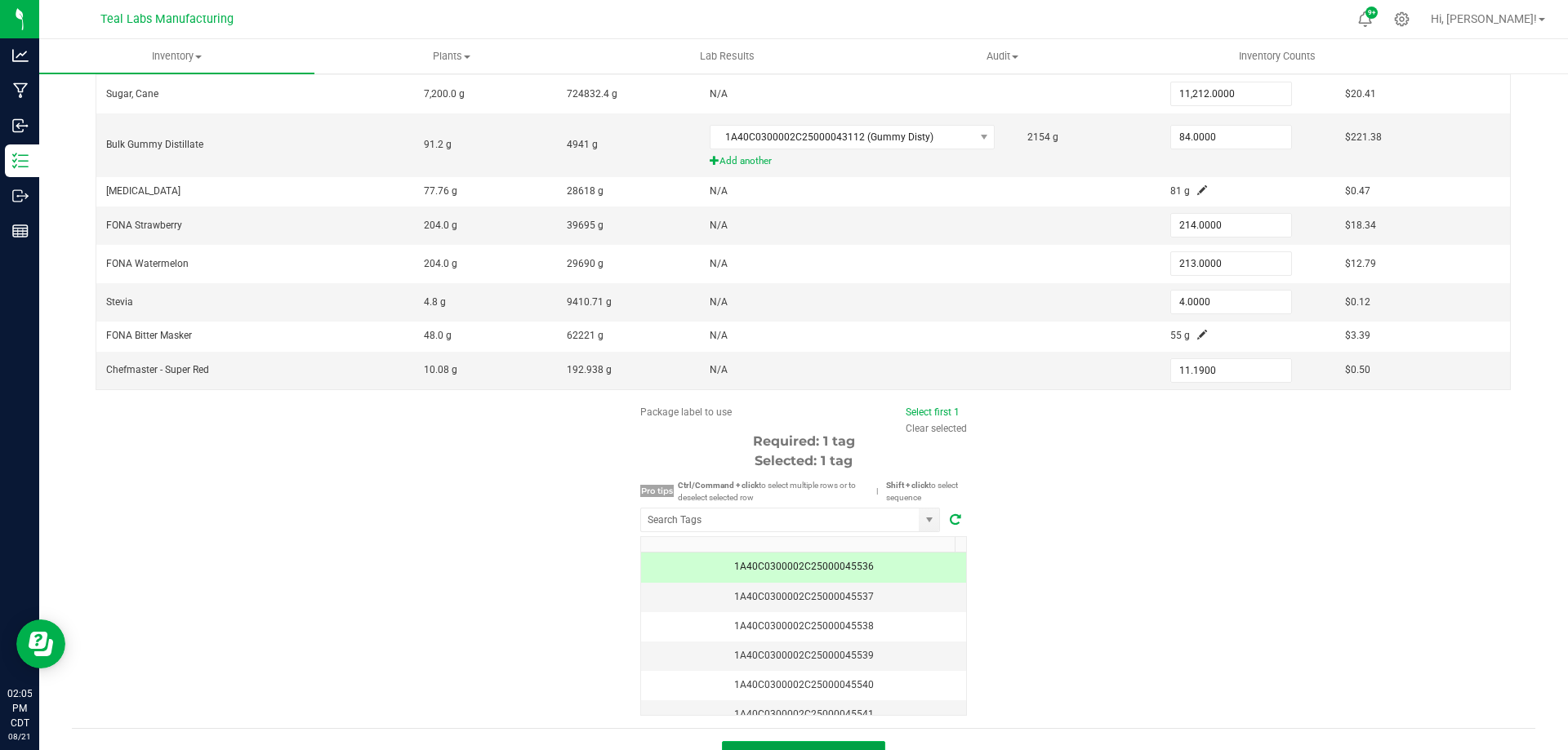
click at [861, 742] on button "Review & Confirm" at bounding box center [804, 755] width 164 height 29
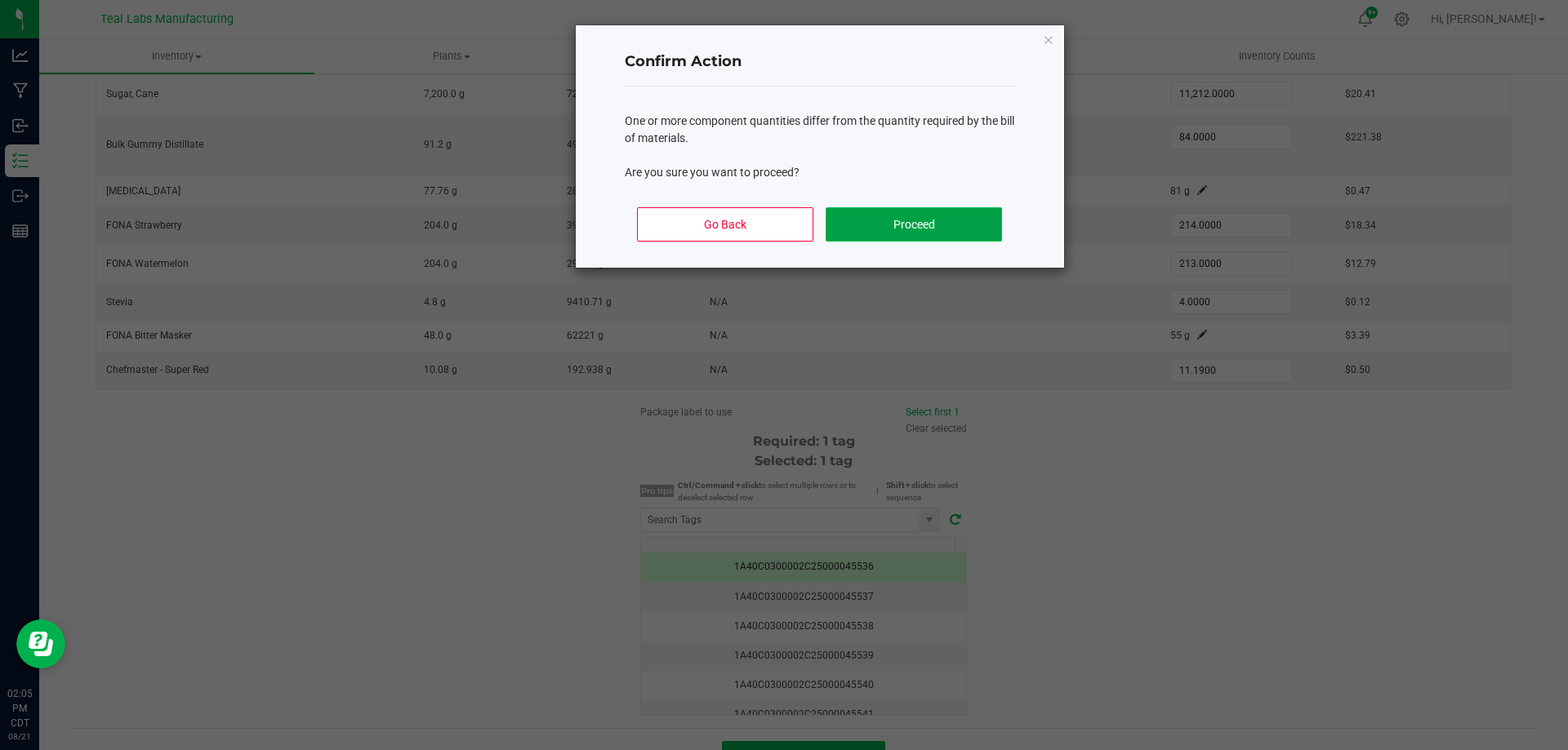
click at [930, 222] on button "Proceed" at bounding box center [914, 224] width 176 height 35
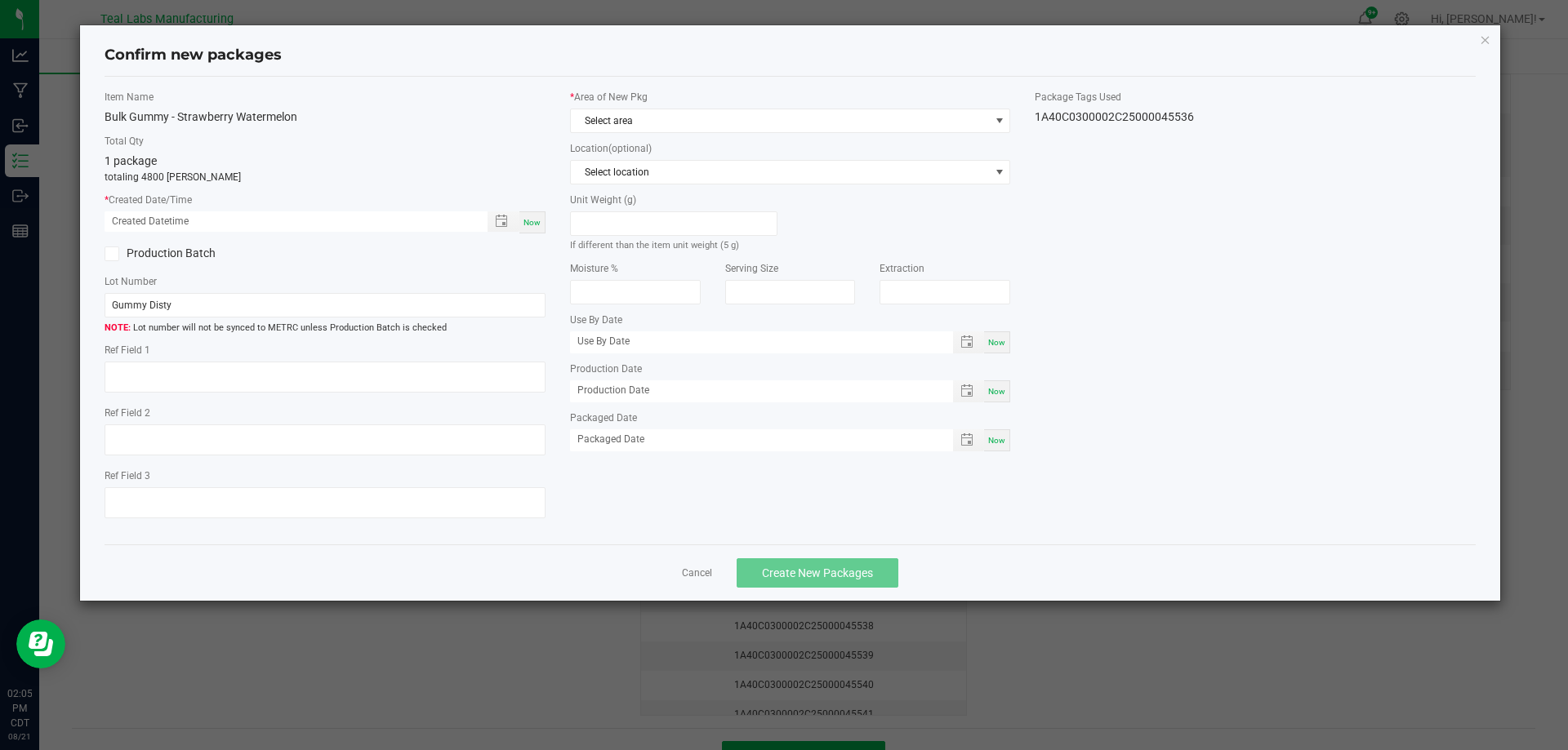
scroll to position [347, 0]
click at [549, 224] on div "Item Name Bulk Gummy - Strawberry Watermelon Total Qty 1 package totaling 4800 …" at bounding box center [325, 311] width 466 height 443
click at [534, 227] on div "Now" at bounding box center [532, 222] width 26 height 22
type input "[DATE] 02:05 PM"
click at [113, 247] on span at bounding box center [112, 254] width 15 height 15
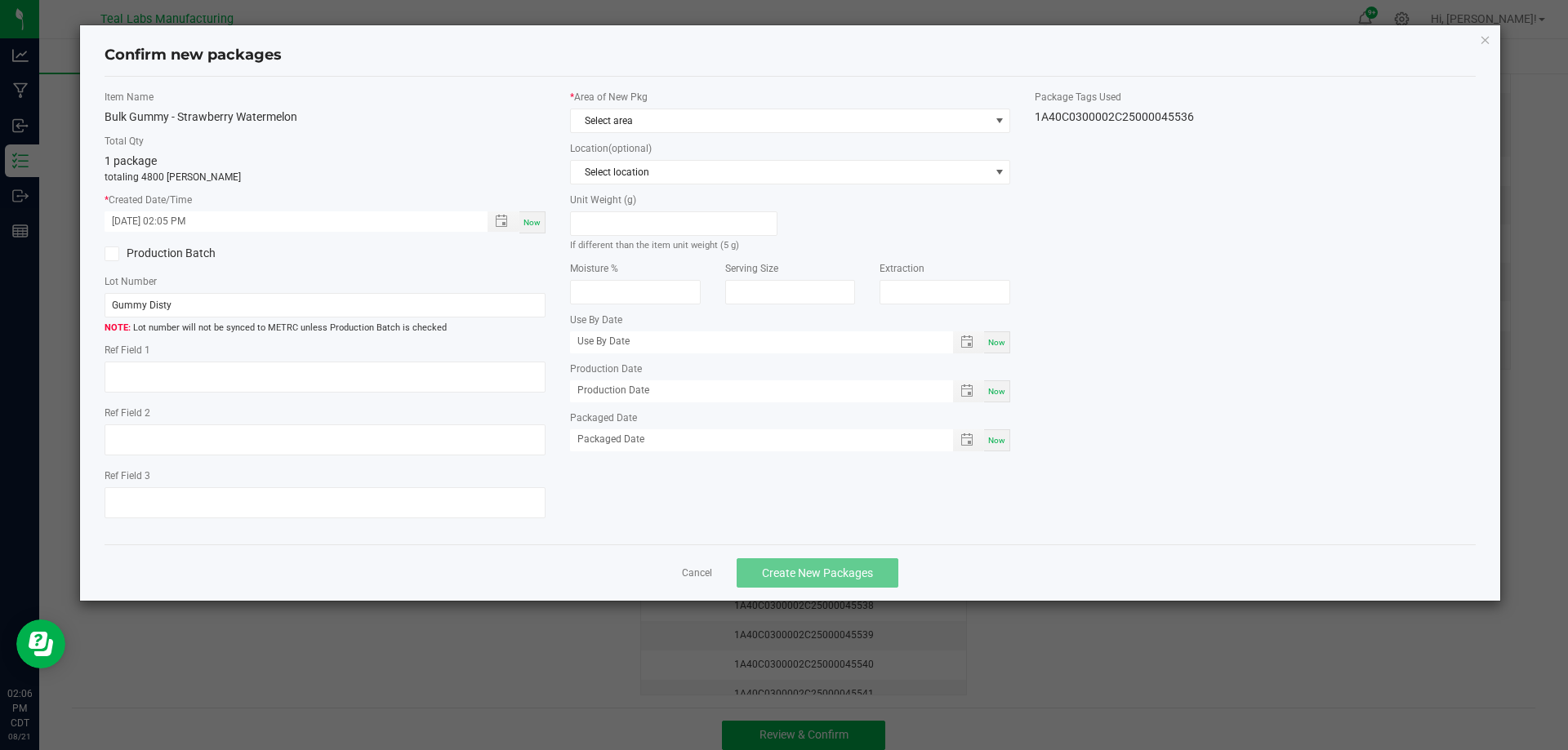
click at [0, 0] on input "Production Batch" at bounding box center [0, 0] width 0 height 0
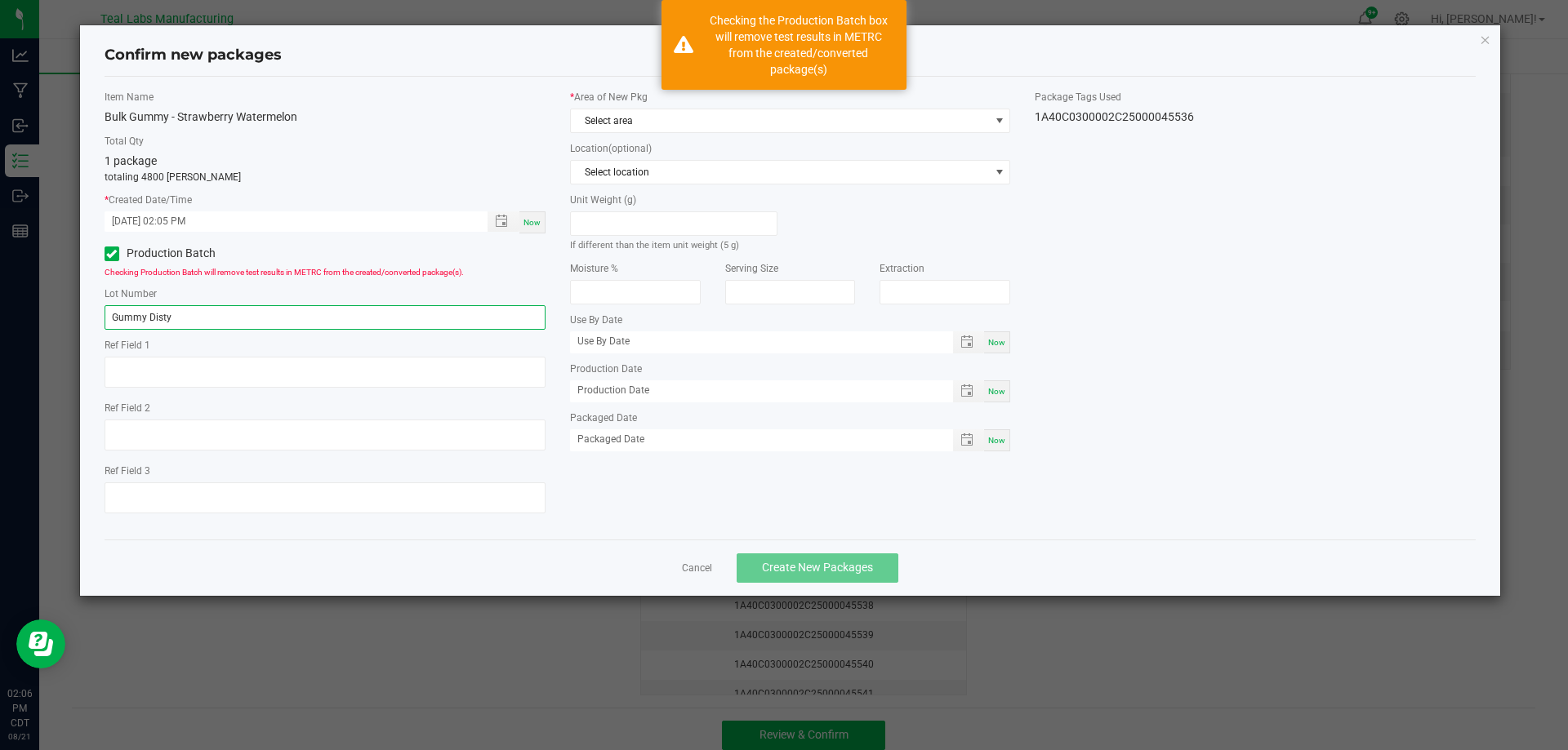
click at [202, 309] on input "Gummy Disty" at bounding box center [325, 318] width 441 height 25
click at [202, 310] on input "Gummy Disty" at bounding box center [325, 318] width 441 height 25
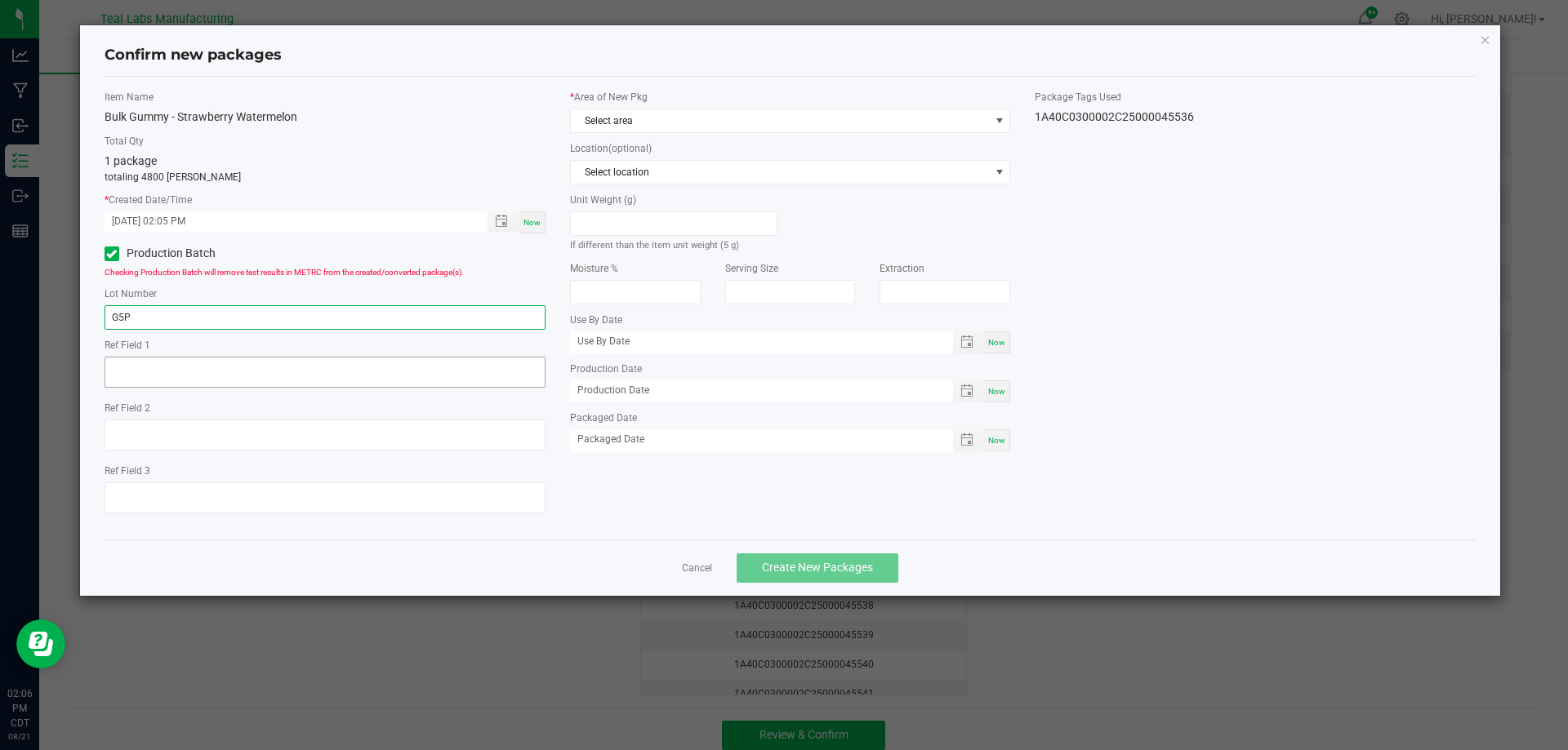
type input "G5P19-01"
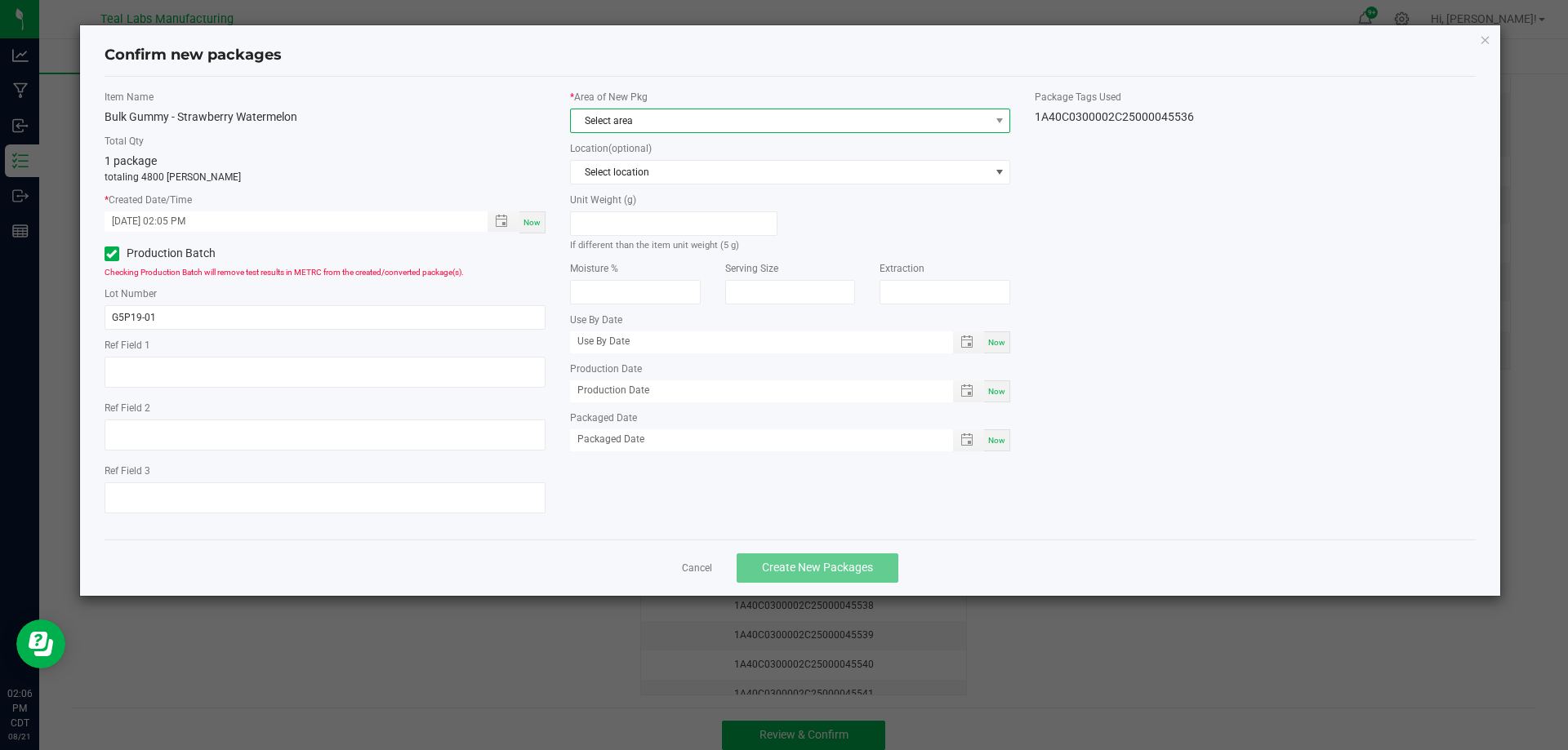
click at [687, 128] on span "Select area" at bounding box center [780, 121] width 419 height 23
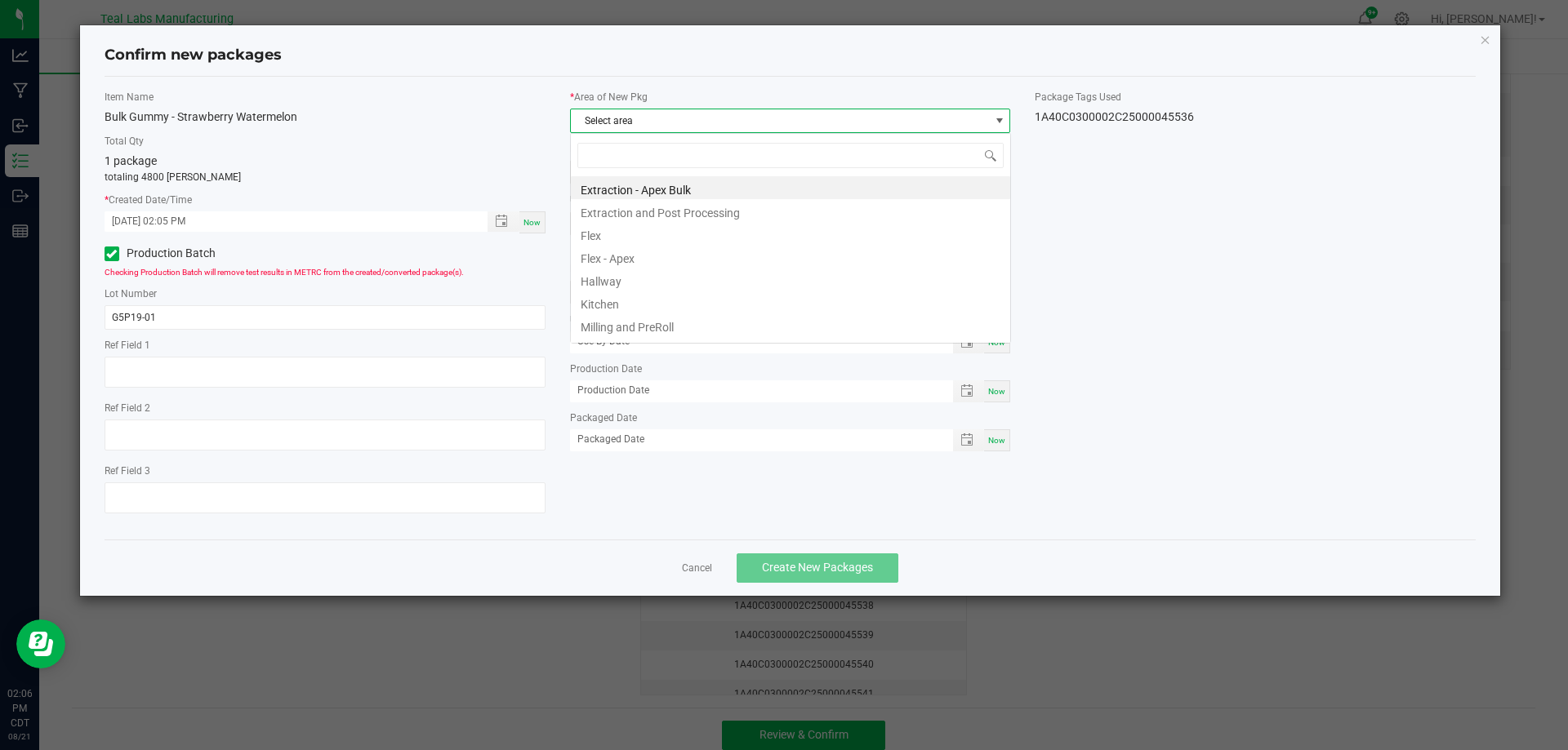
scroll to position [25, 441]
click at [627, 298] on li "Kitchen" at bounding box center [790, 302] width 439 height 23
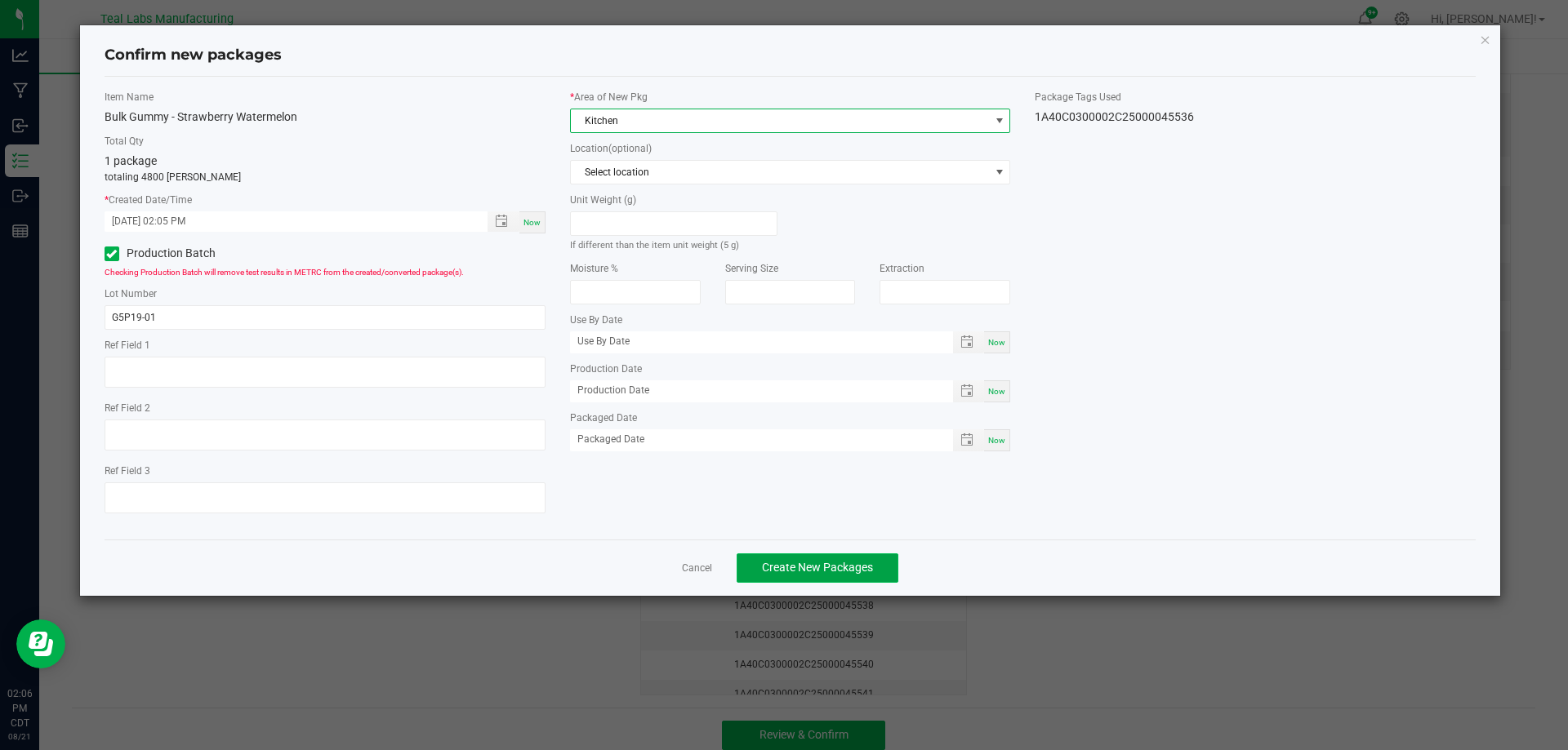
click at [772, 569] on span "Create New Packages" at bounding box center [817, 567] width 111 height 13
